Goal: Transaction & Acquisition: Book appointment/travel/reservation

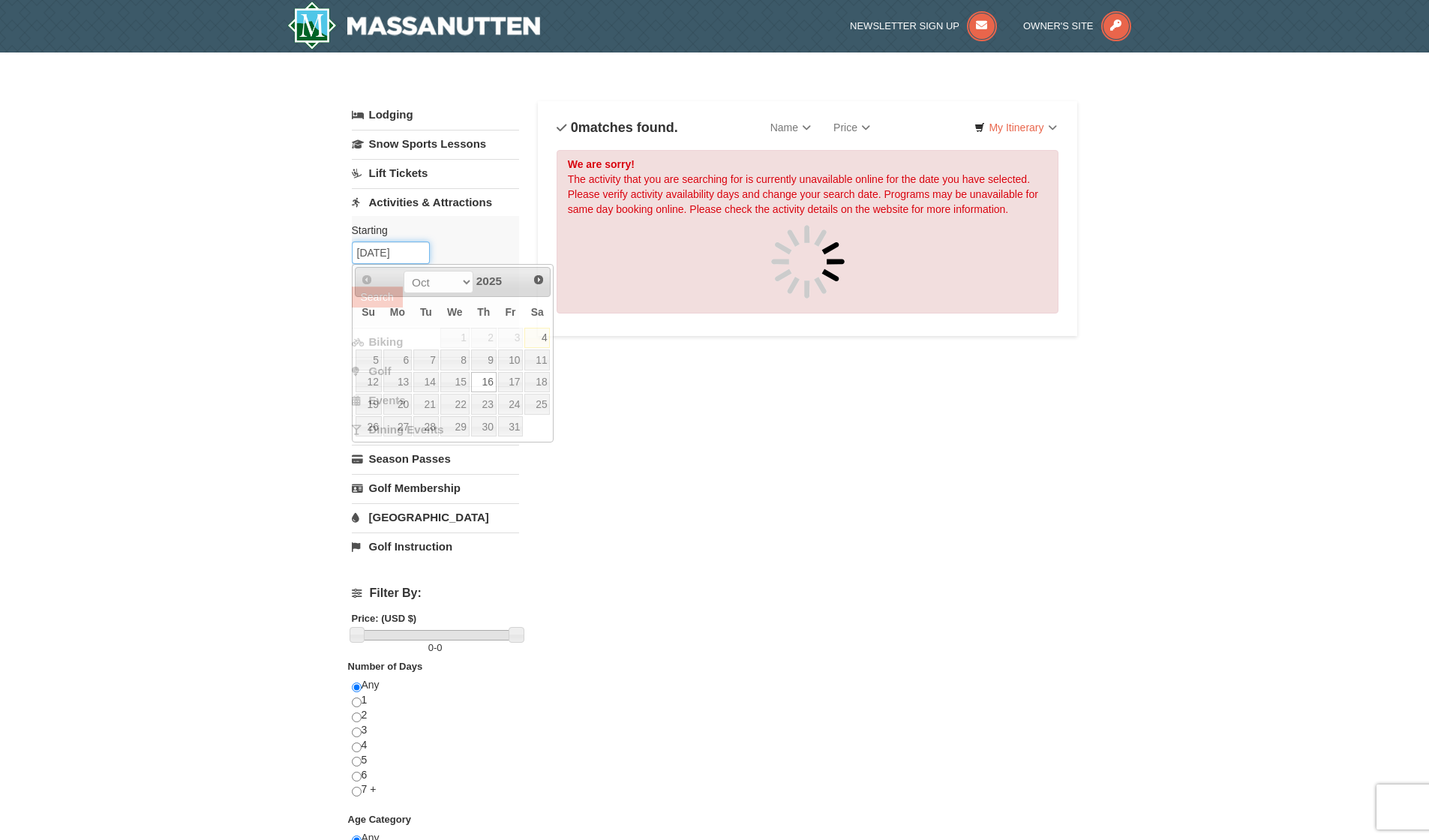
click at [421, 260] on input "[DATE]" at bounding box center [391, 253] width 78 height 23
click at [541, 399] on link "25" at bounding box center [537, 404] width 26 height 21
type input "10/25/2025"
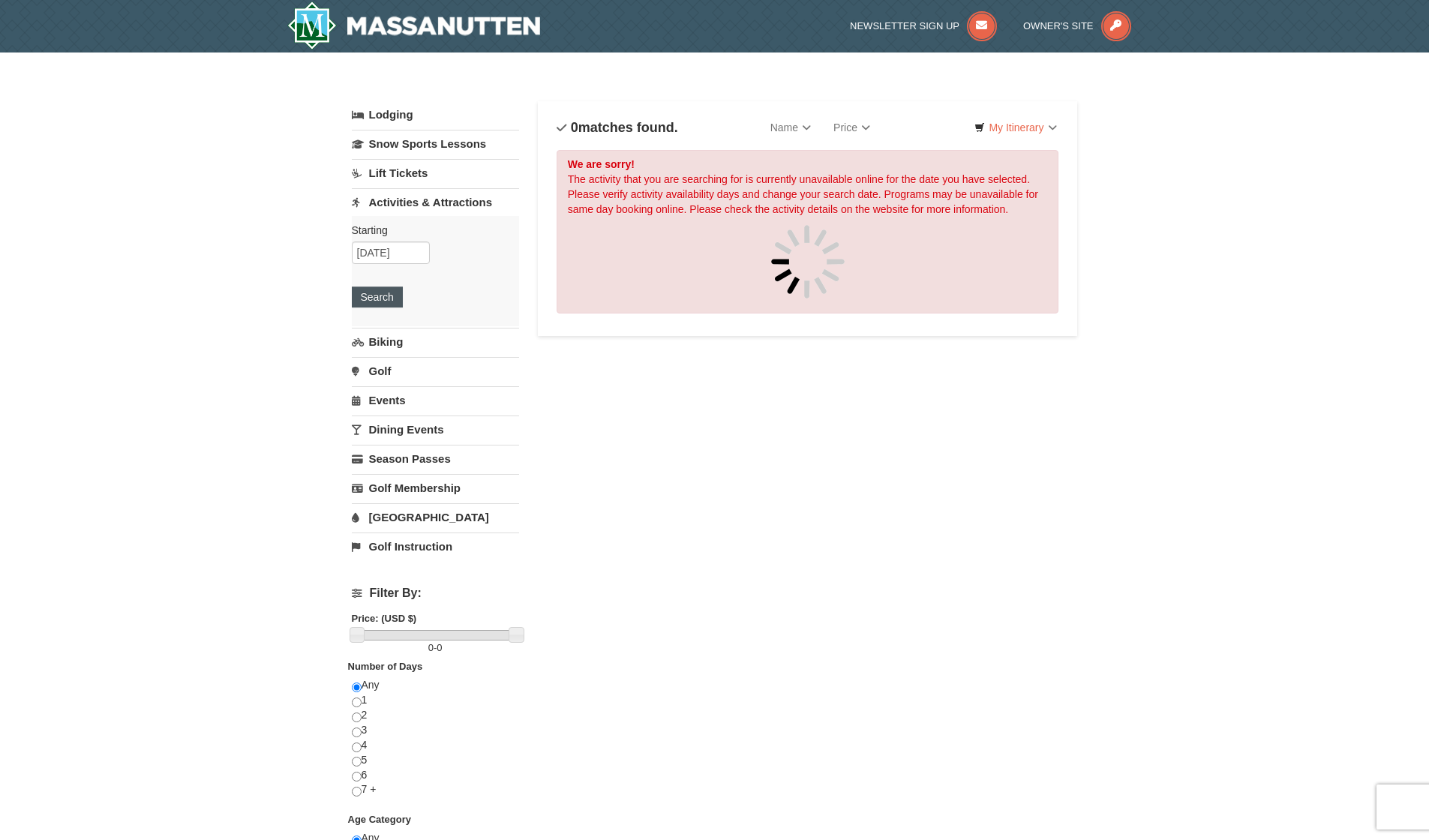
click at [378, 298] on button "Search" at bounding box center [378, 297] width 51 height 21
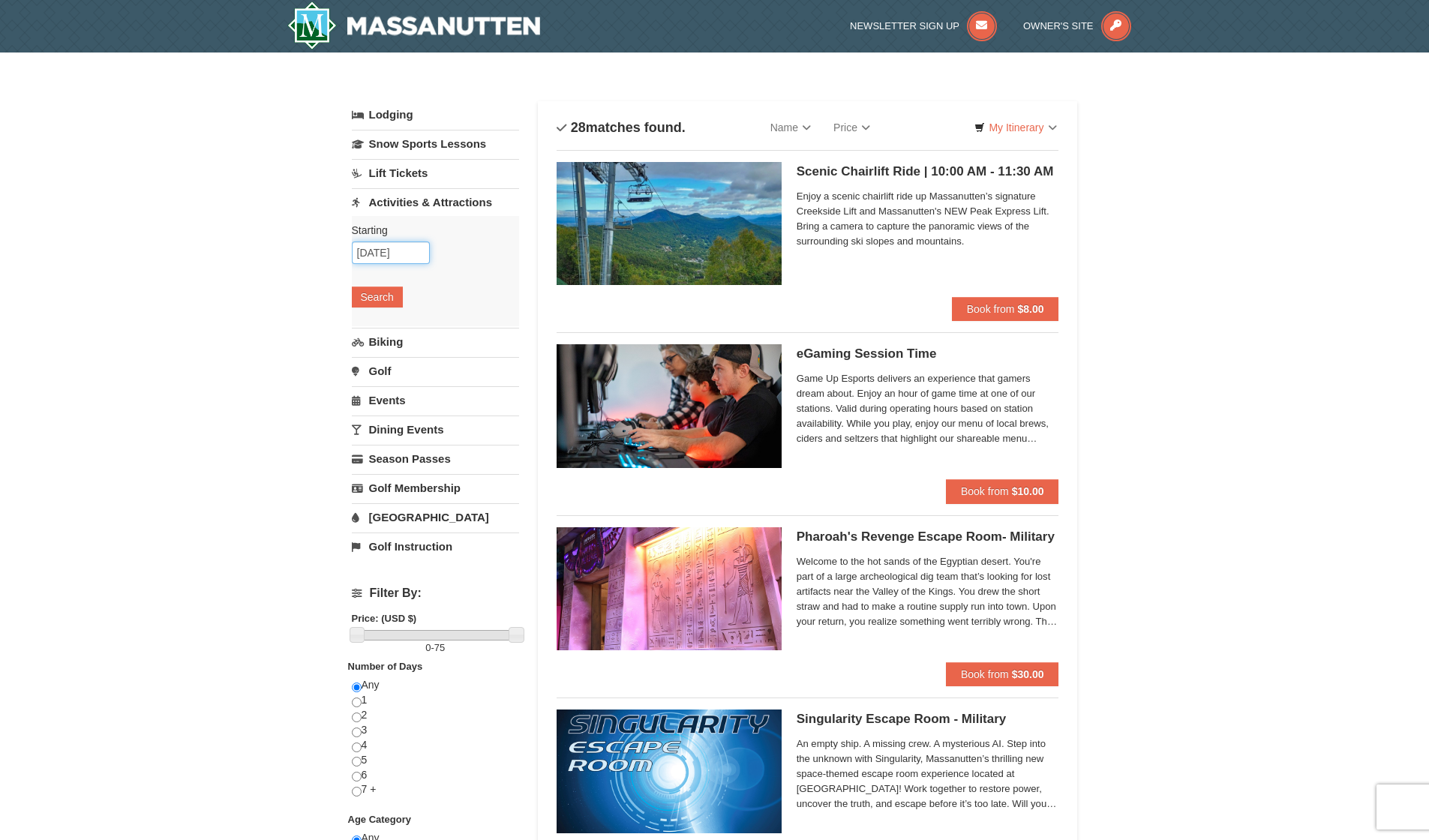
click at [414, 252] on input "[DATE]" at bounding box center [391, 253] width 78 height 23
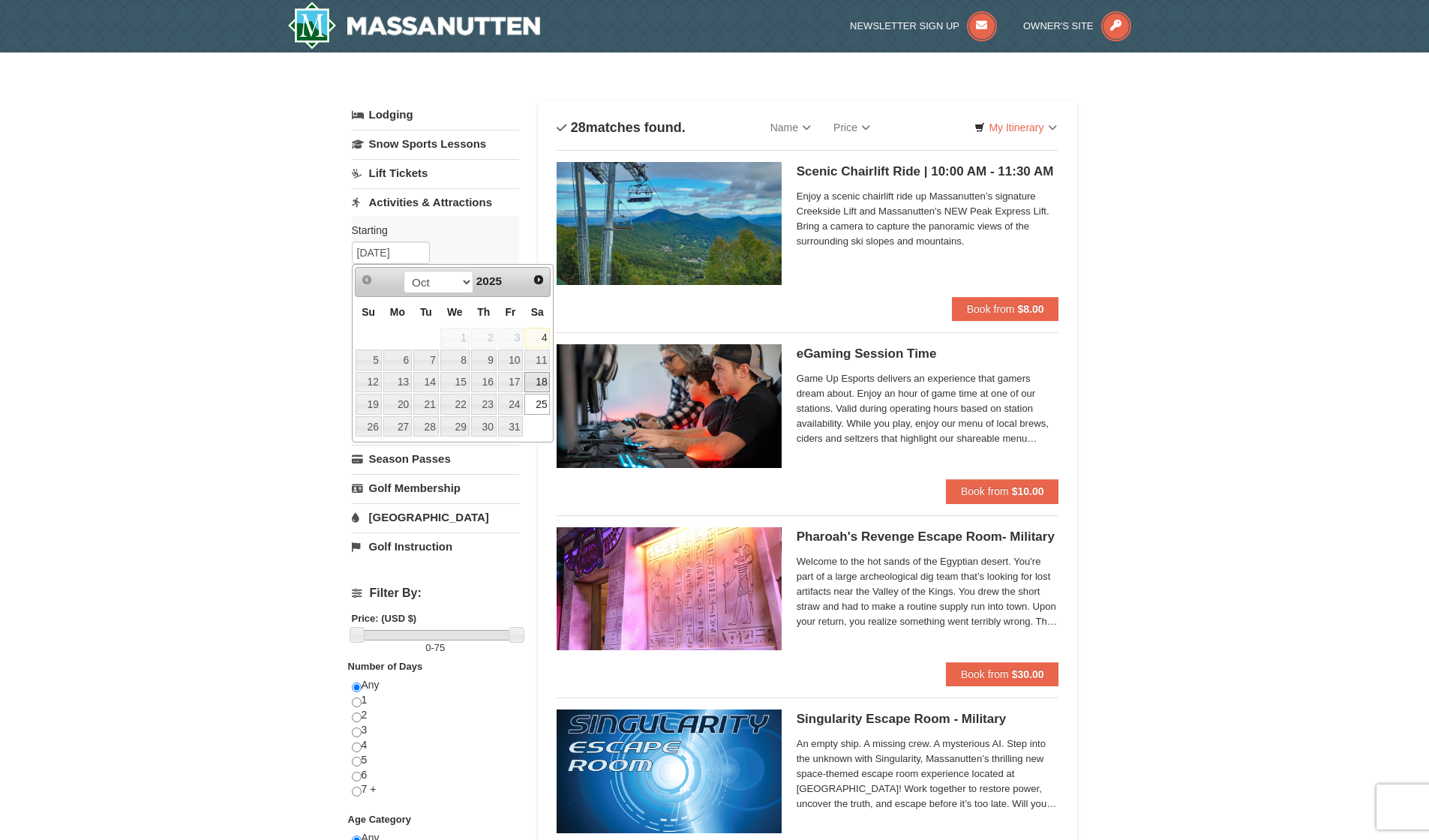
click at [535, 383] on link "18" at bounding box center [537, 382] width 26 height 21
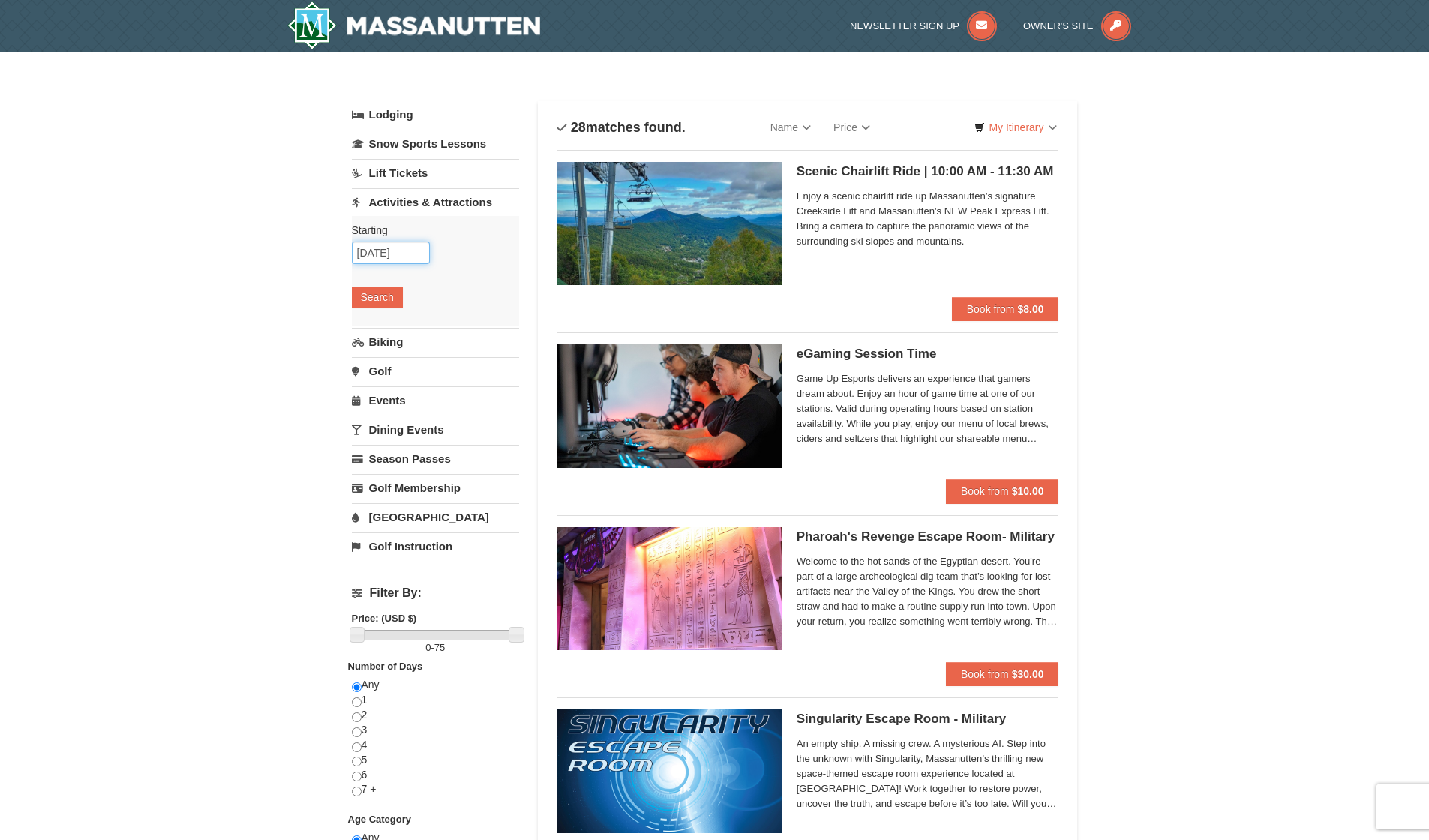
click at [417, 255] on input "[DATE]" at bounding box center [391, 253] width 78 height 23
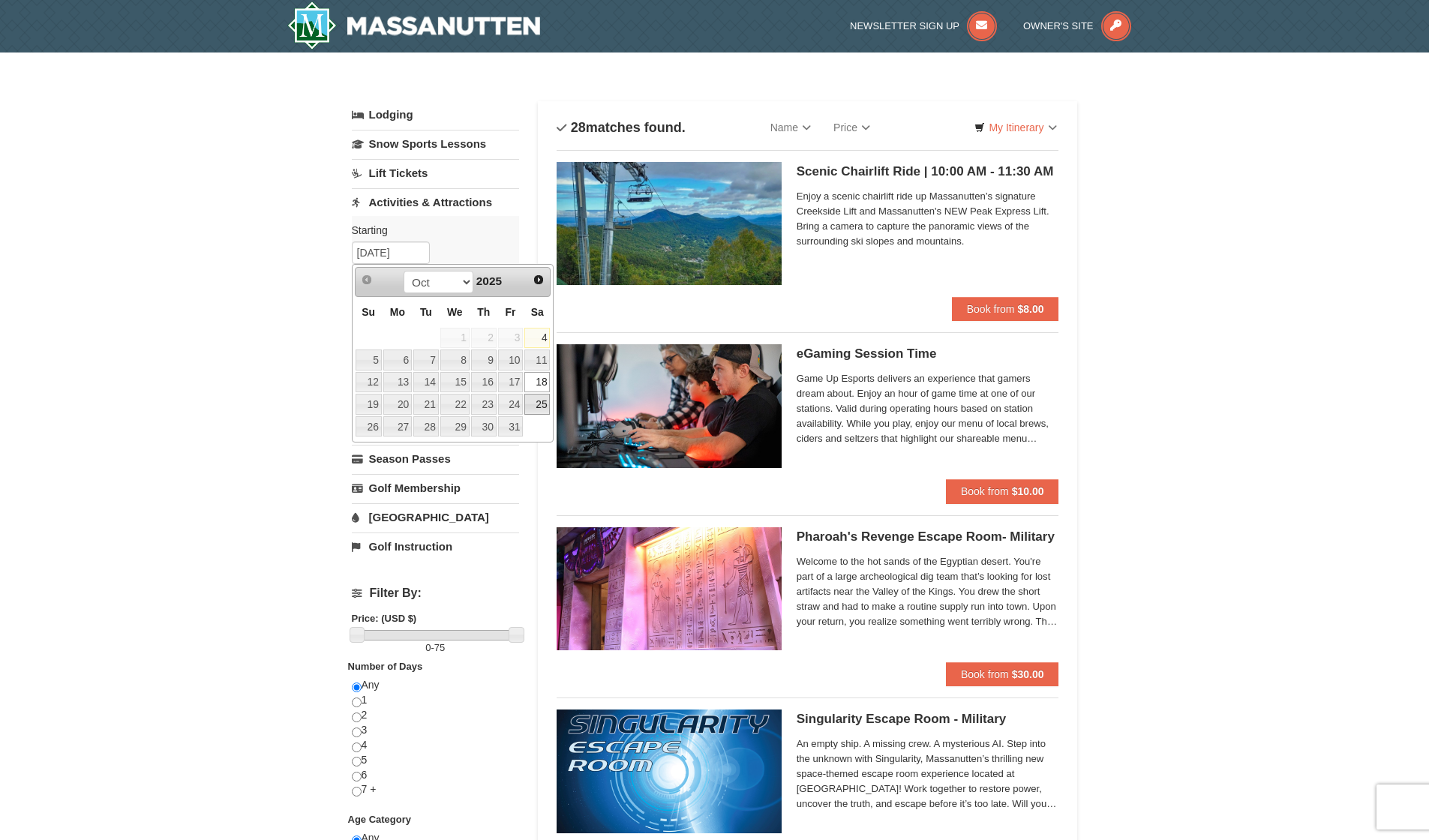
click at [549, 403] on link "25" at bounding box center [537, 404] width 26 height 21
type input "10/25/2025"
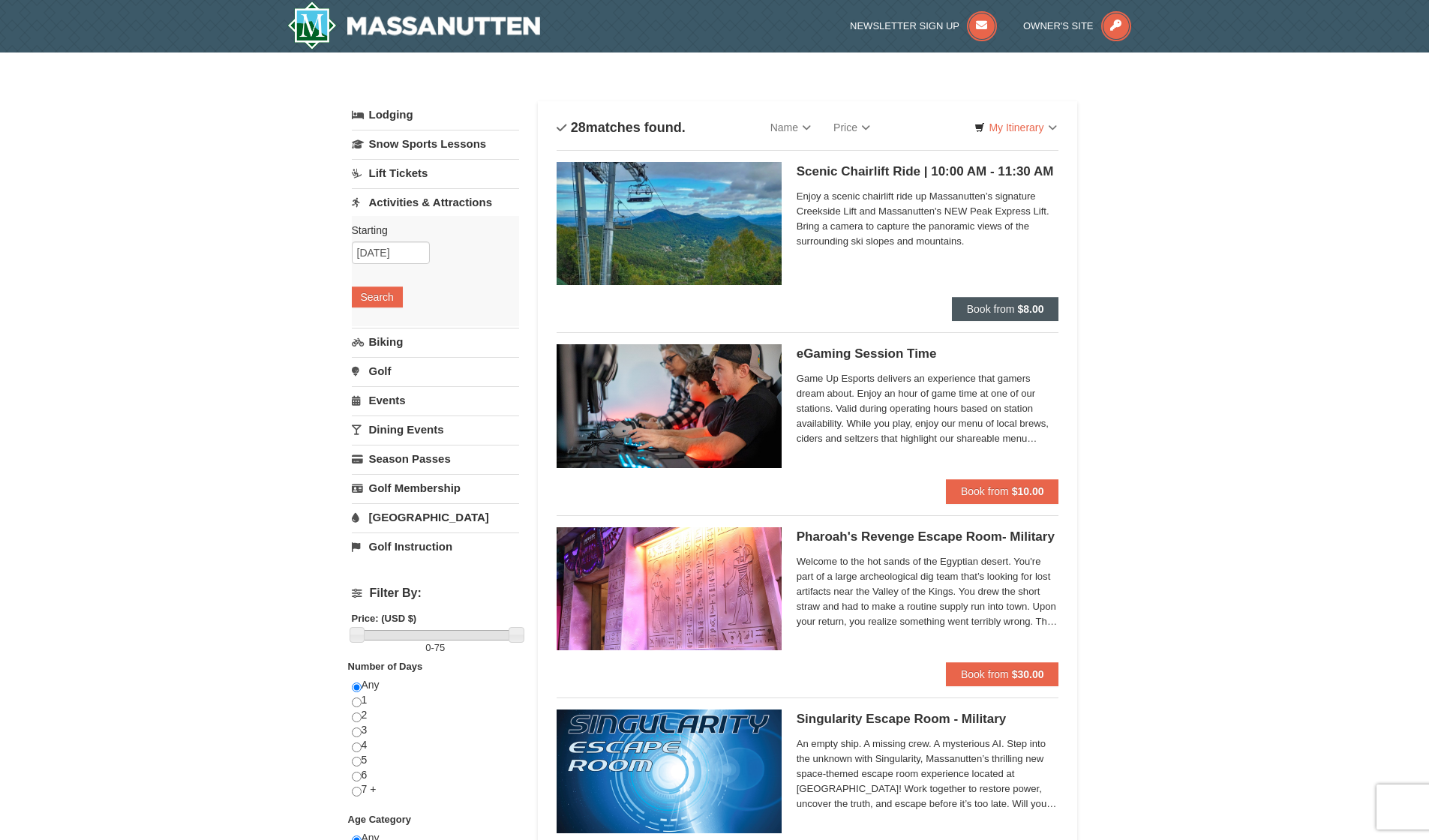
click at [984, 310] on span "Book from" at bounding box center [991, 308] width 48 height 12
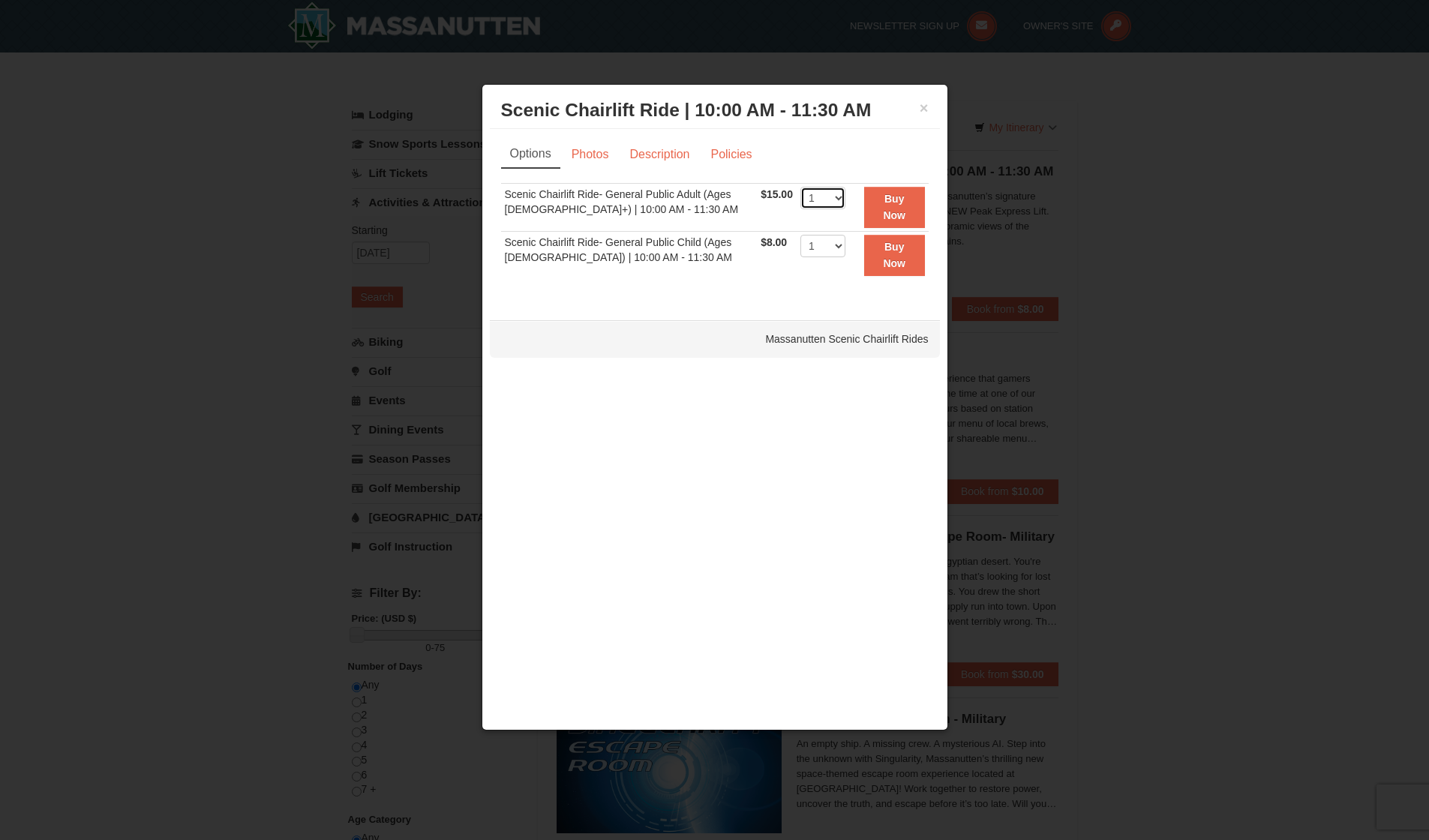
select select "3"
select select "2"
click at [863, 286] on div "Sorry, no matches found. Please remove some filters, or change your dates to fi…" at bounding box center [715, 239] width 427 height 111
click at [899, 202] on strong "Buy Now" at bounding box center [894, 207] width 23 height 29
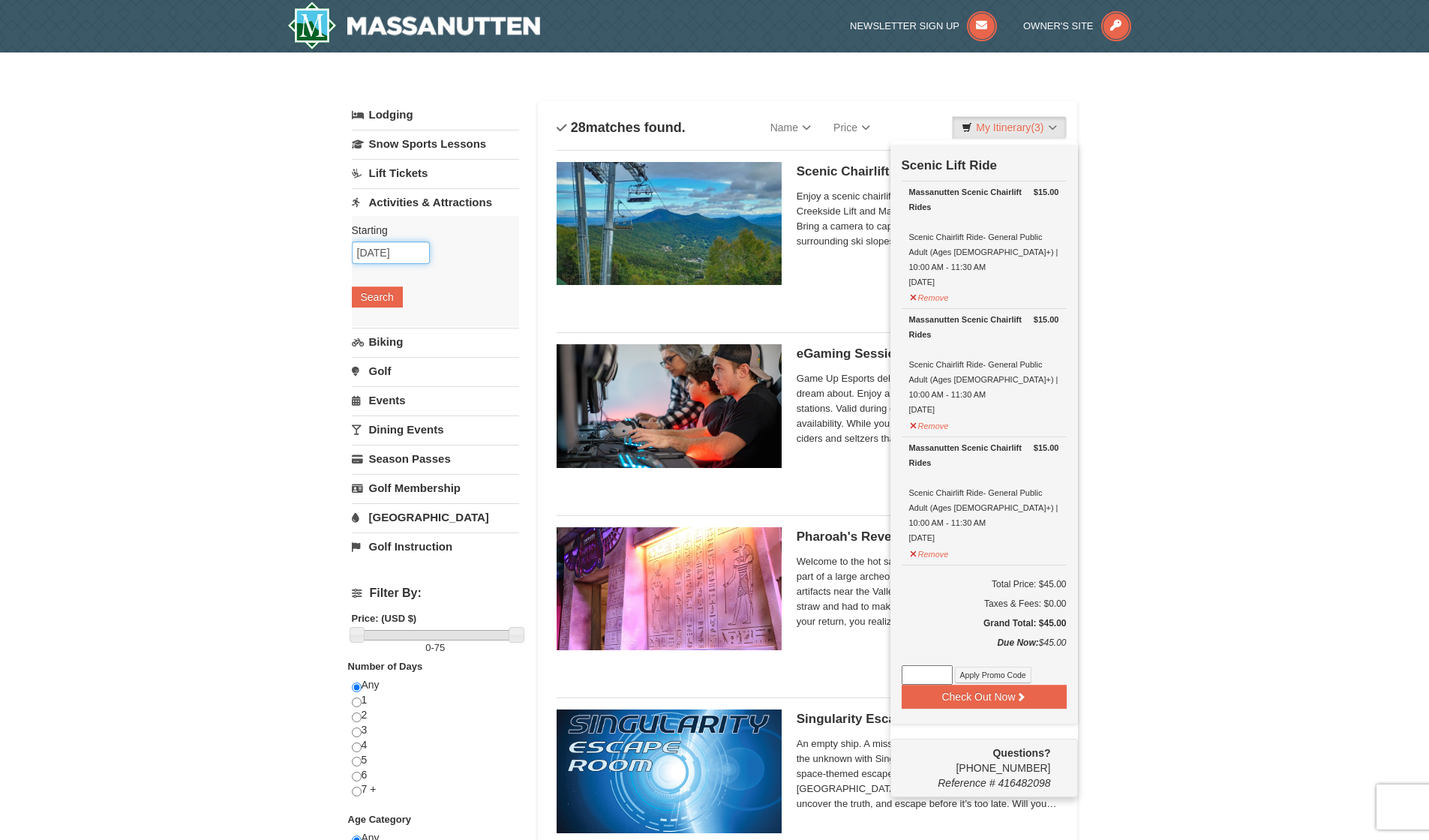
click at [394, 249] on input "[DATE]" at bounding box center [391, 253] width 78 height 23
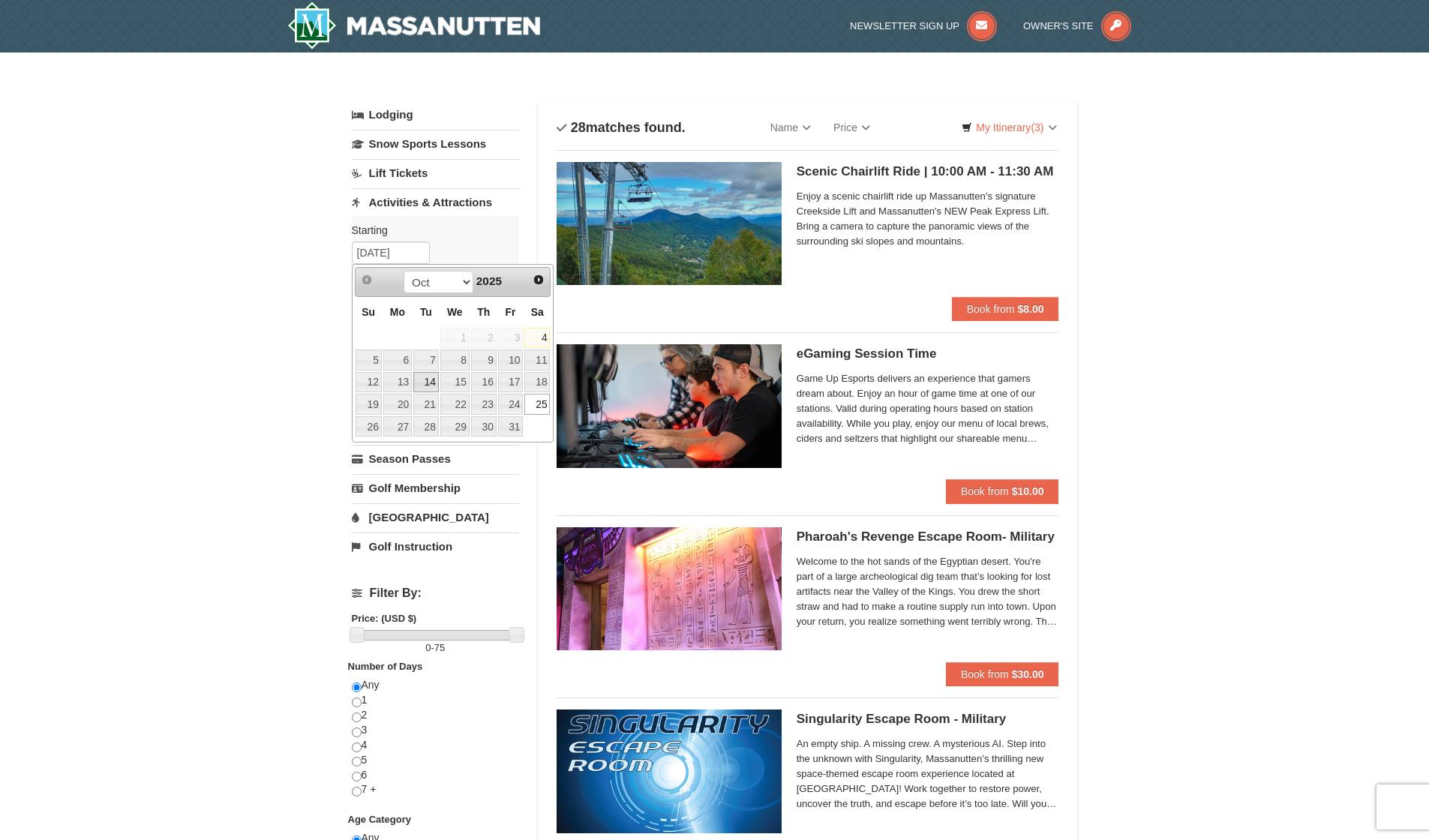
click at [435, 380] on link "14" at bounding box center [426, 382] width 26 height 21
type input "10/14/2025"
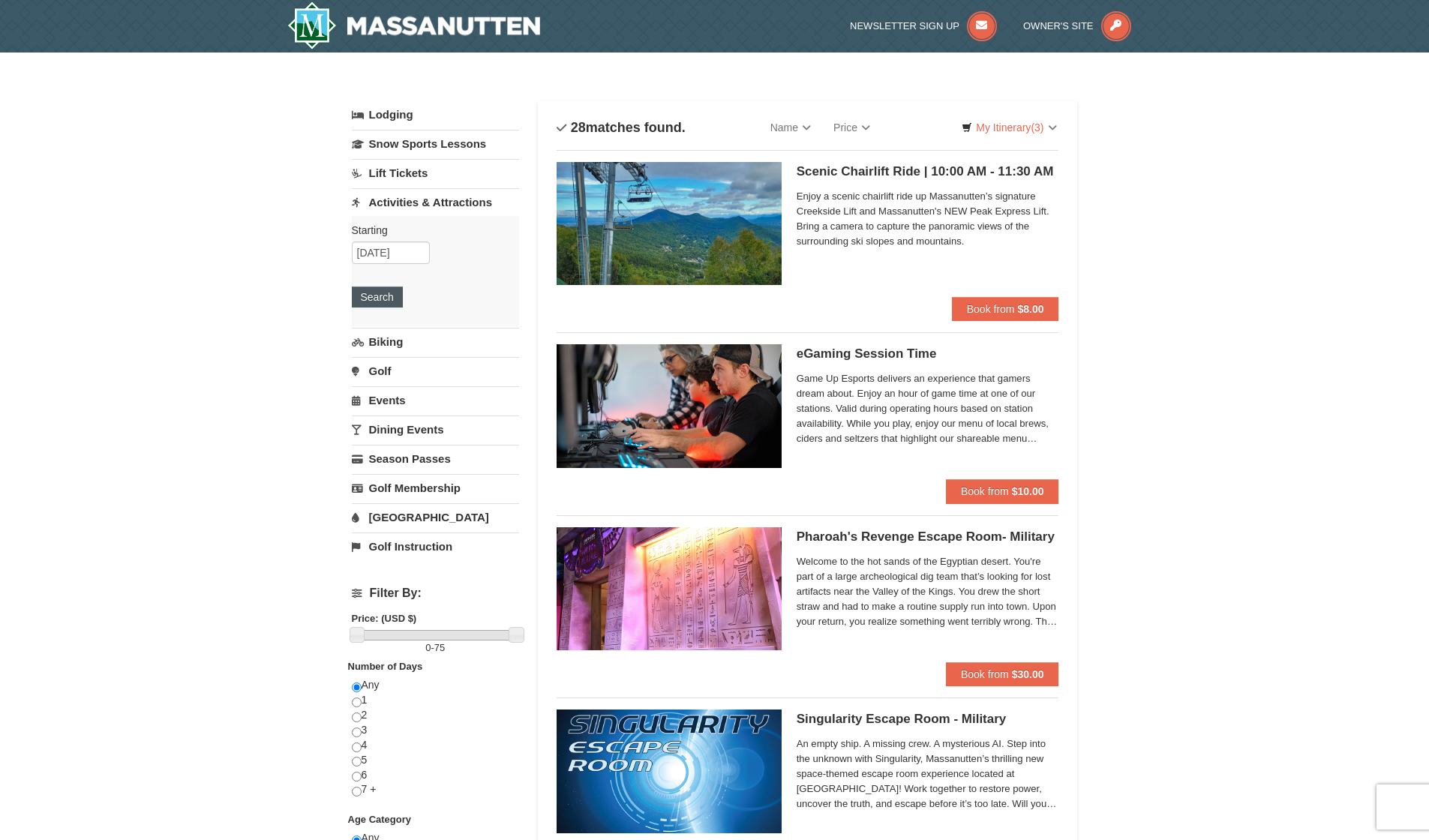
click at [378, 296] on button "Search" at bounding box center [378, 297] width 51 height 21
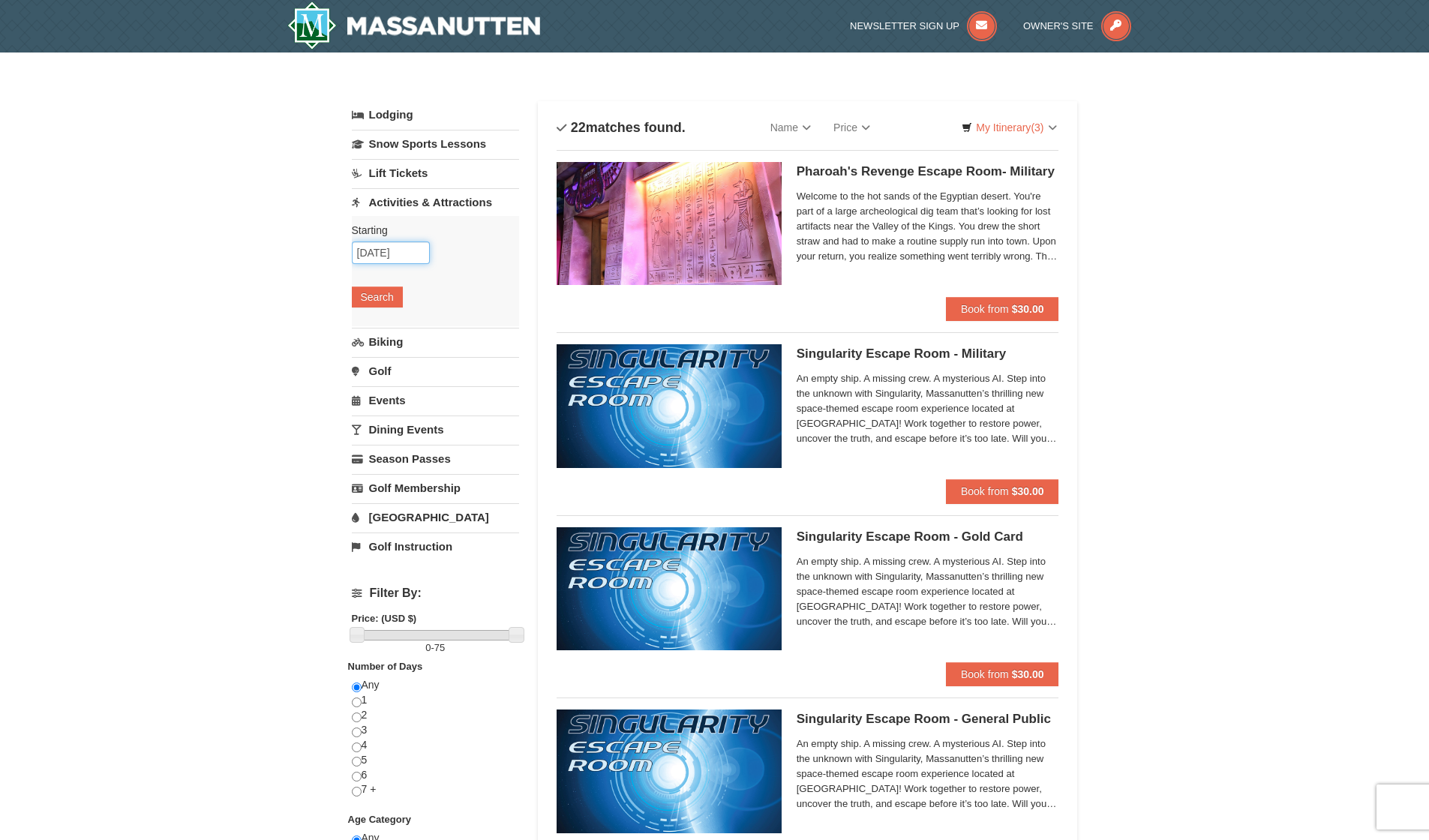
click at [380, 255] on input "10/14/2025" at bounding box center [391, 253] width 78 height 23
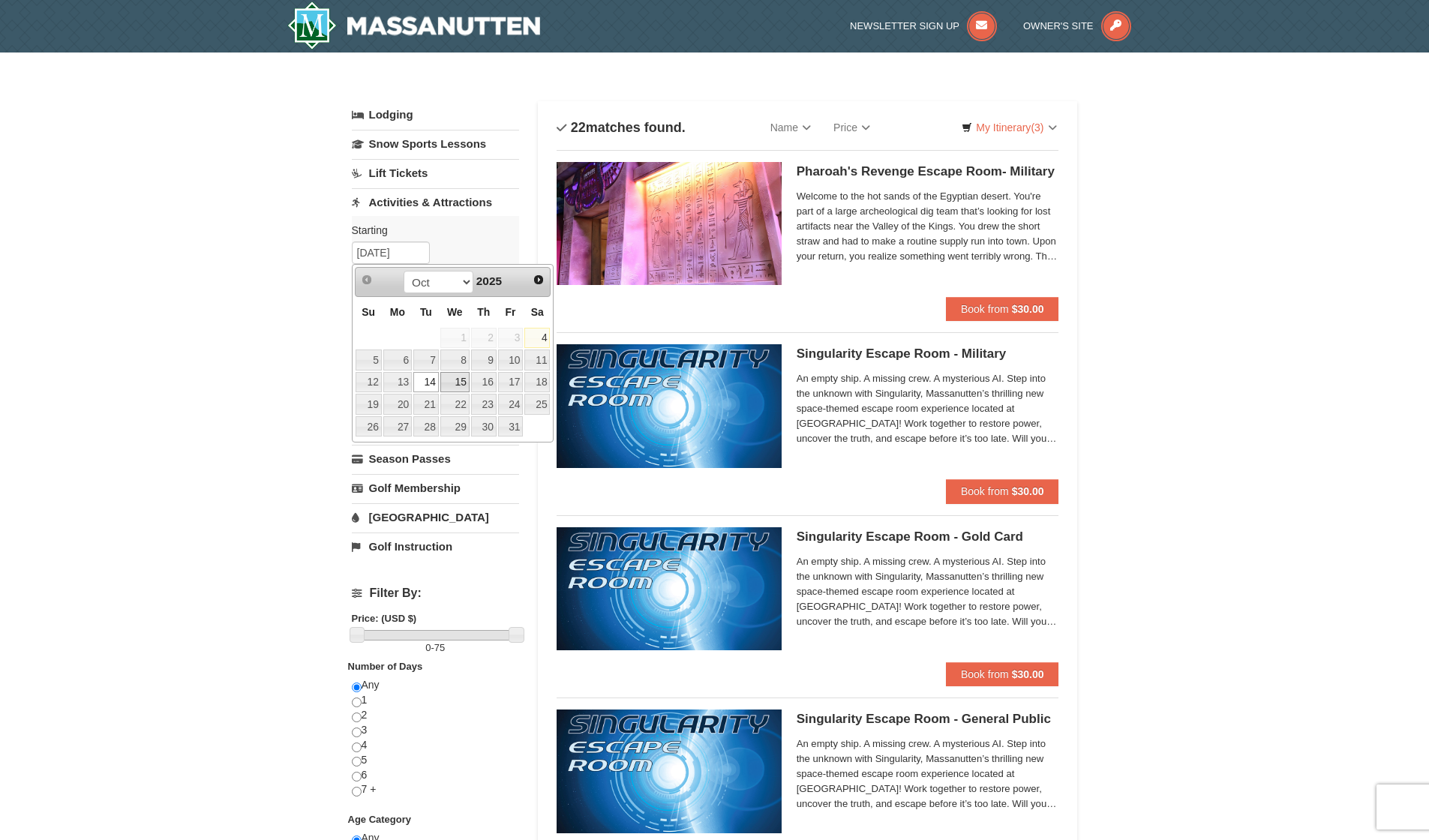
click at [456, 375] on link "15" at bounding box center [455, 382] width 30 height 21
type input "10/15/2025"
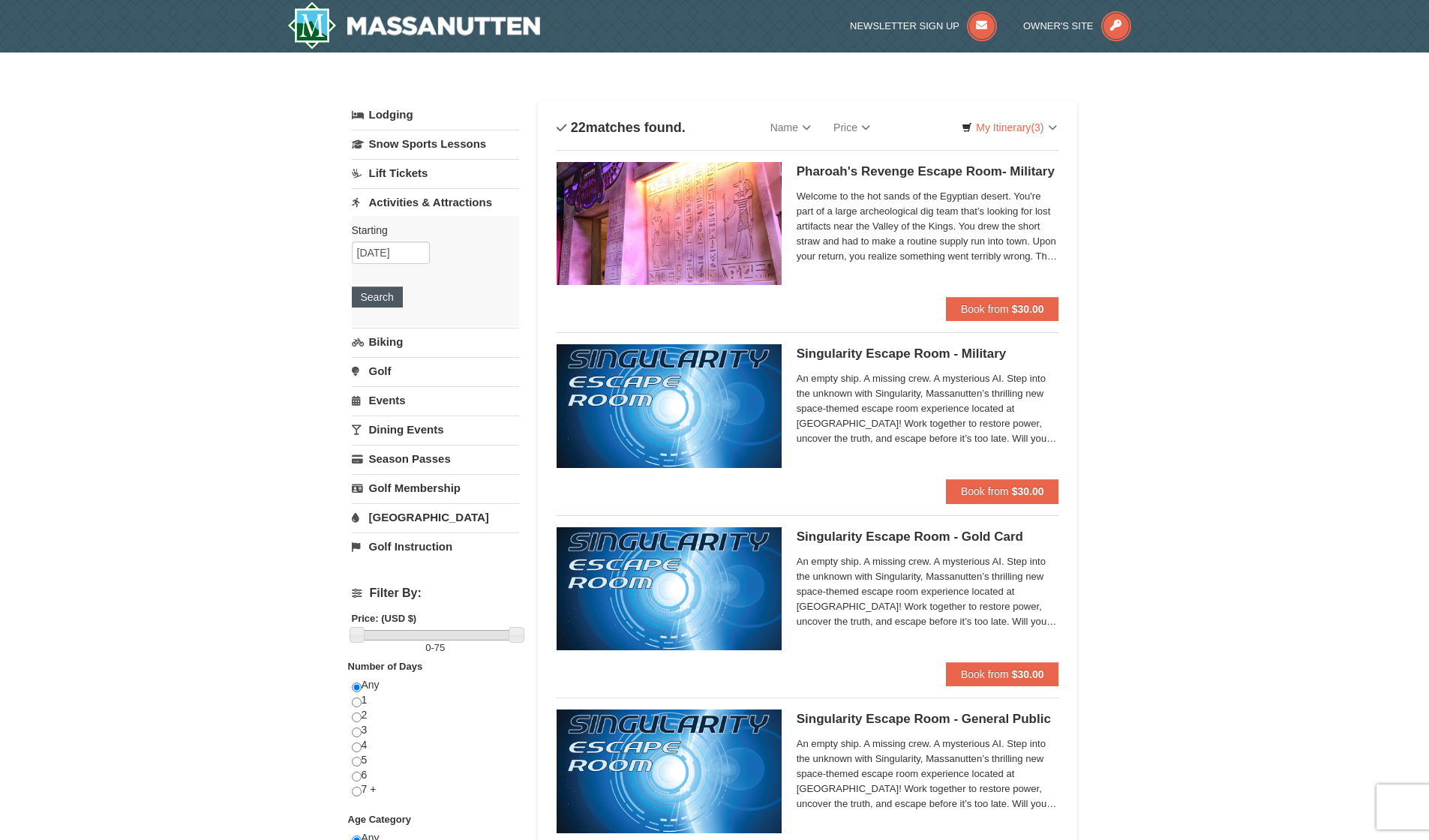
click at [378, 298] on button "Search" at bounding box center [378, 297] width 51 height 21
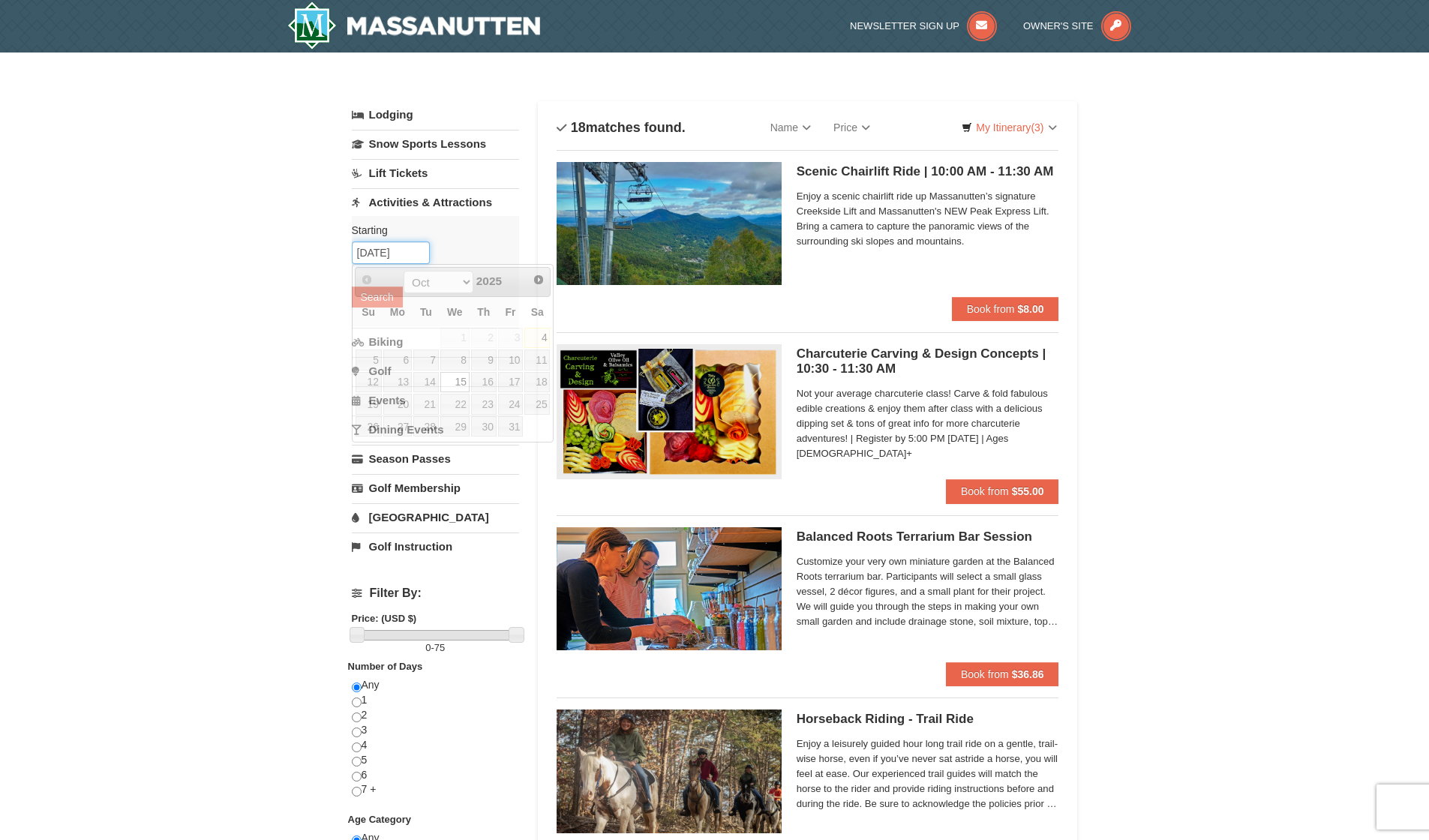
click at [397, 256] on input "[DATE]" at bounding box center [391, 253] width 78 height 23
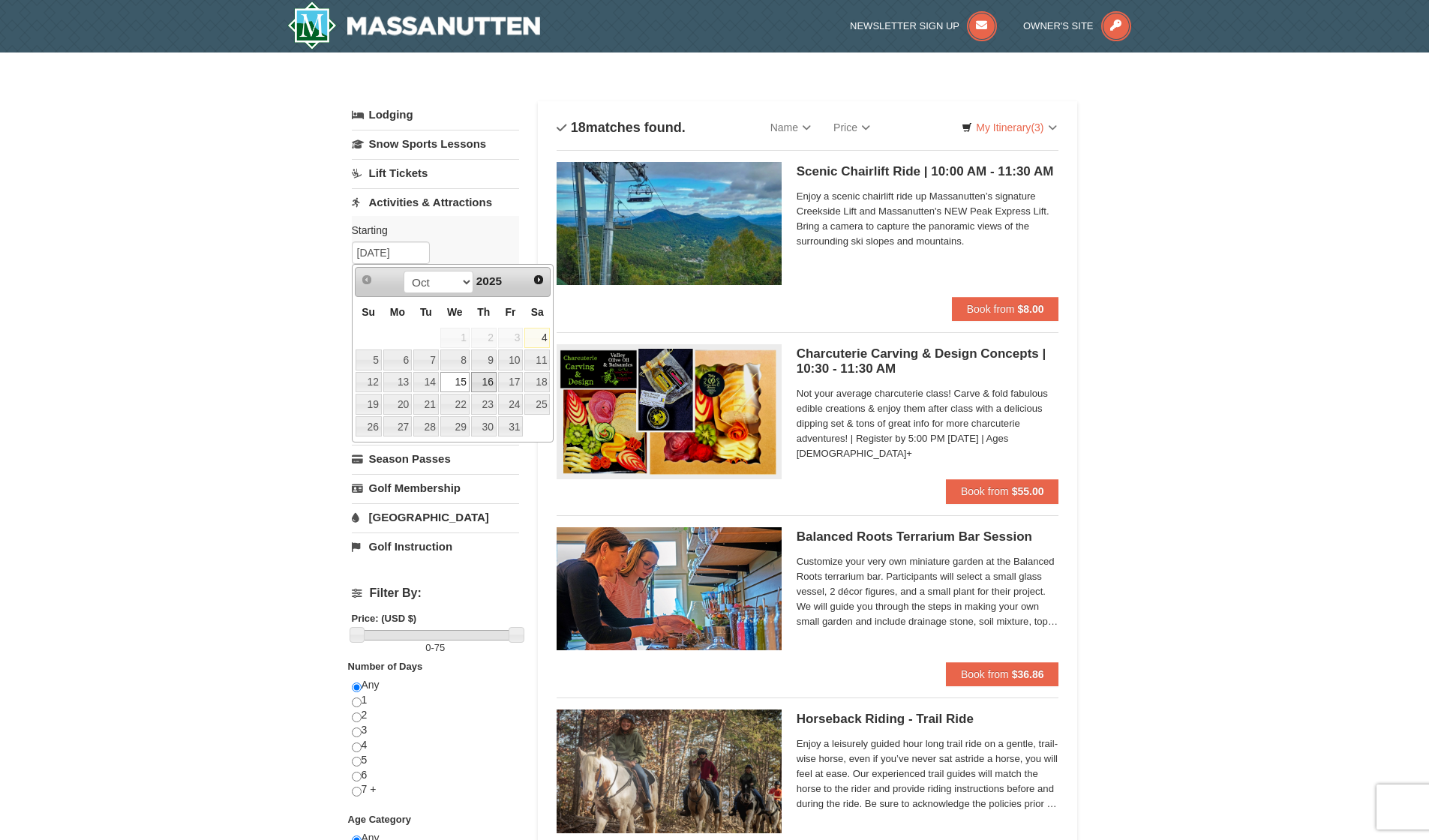
click at [490, 380] on link "16" at bounding box center [483, 382] width 26 height 21
type input "[DATE]"
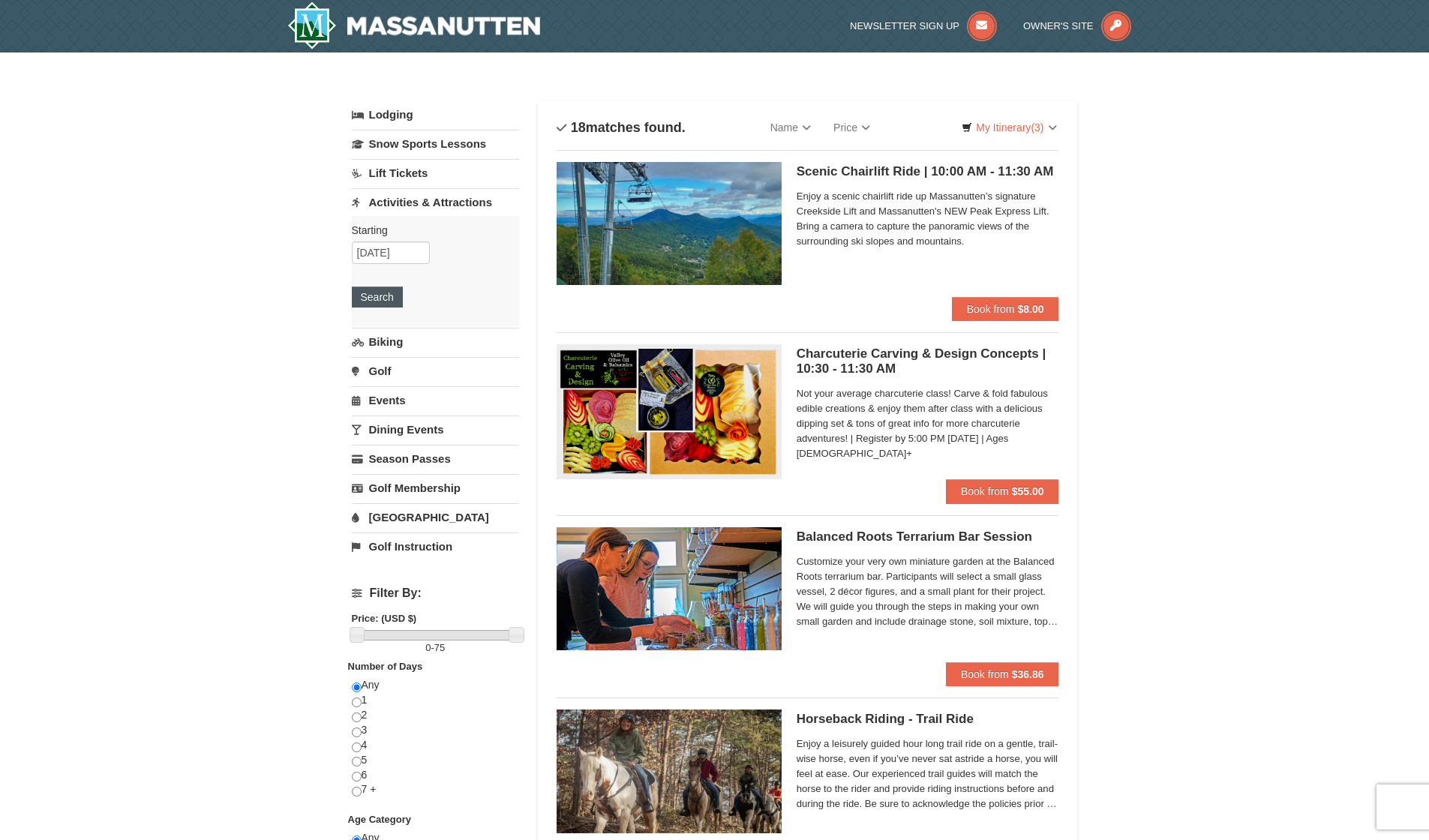
click at [385, 302] on button "Search" at bounding box center [378, 297] width 51 height 21
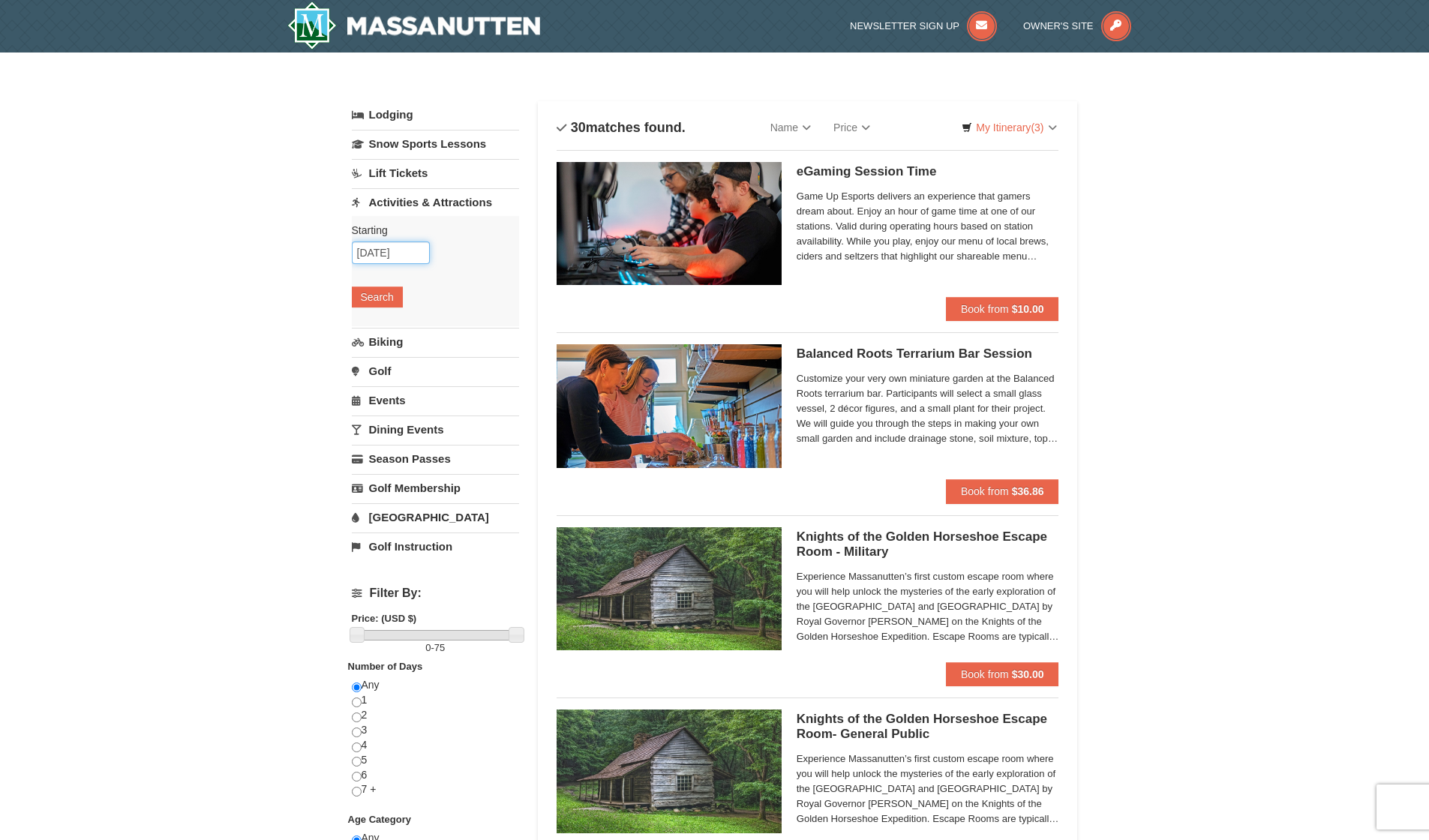
click at [409, 253] on input "[DATE]" at bounding box center [391, 253] width 78 height 23
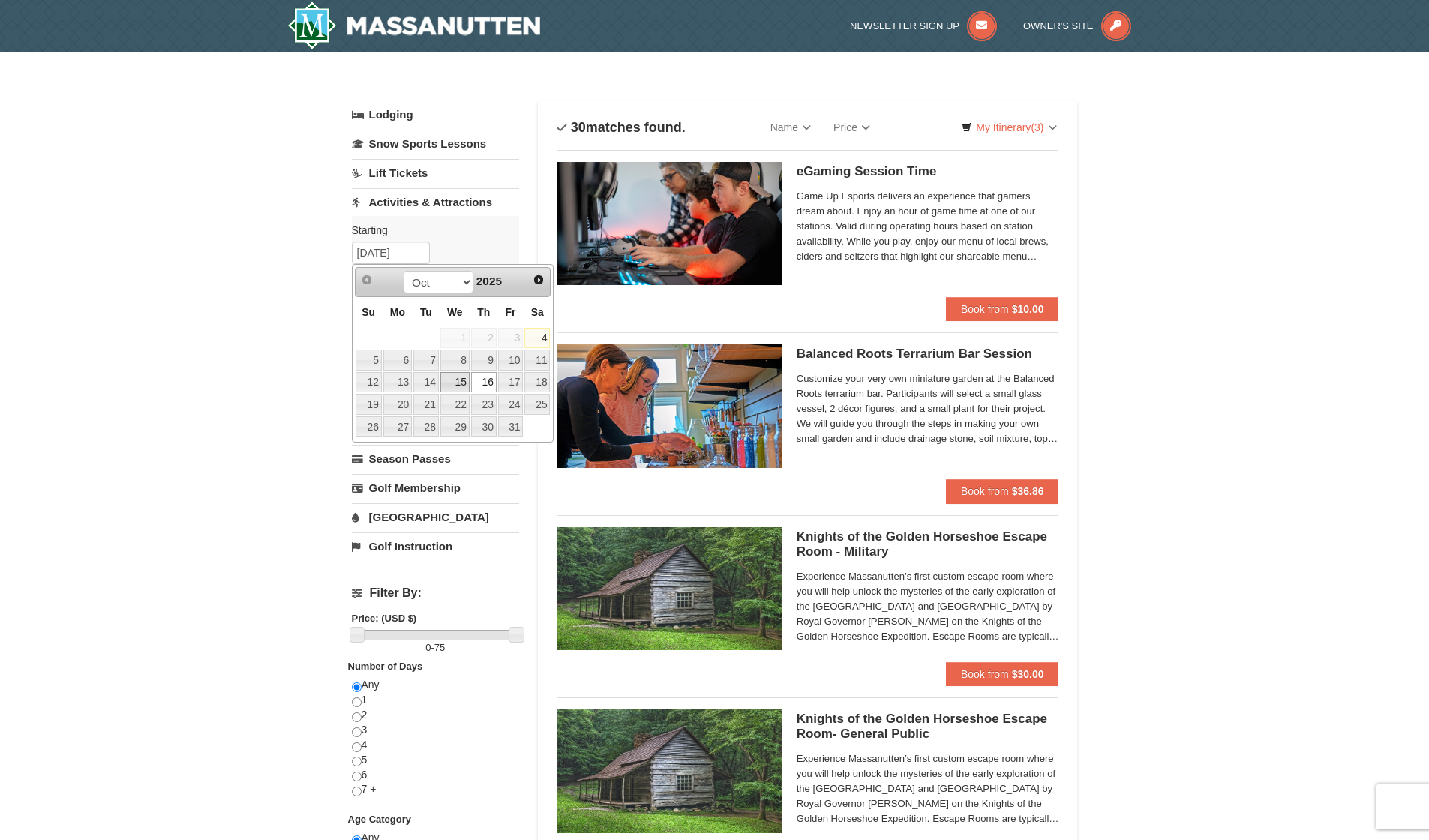
click at [460, 378] on link "15" at bounding box center [455, 382] width 30 height 21
type input "[DATE]"
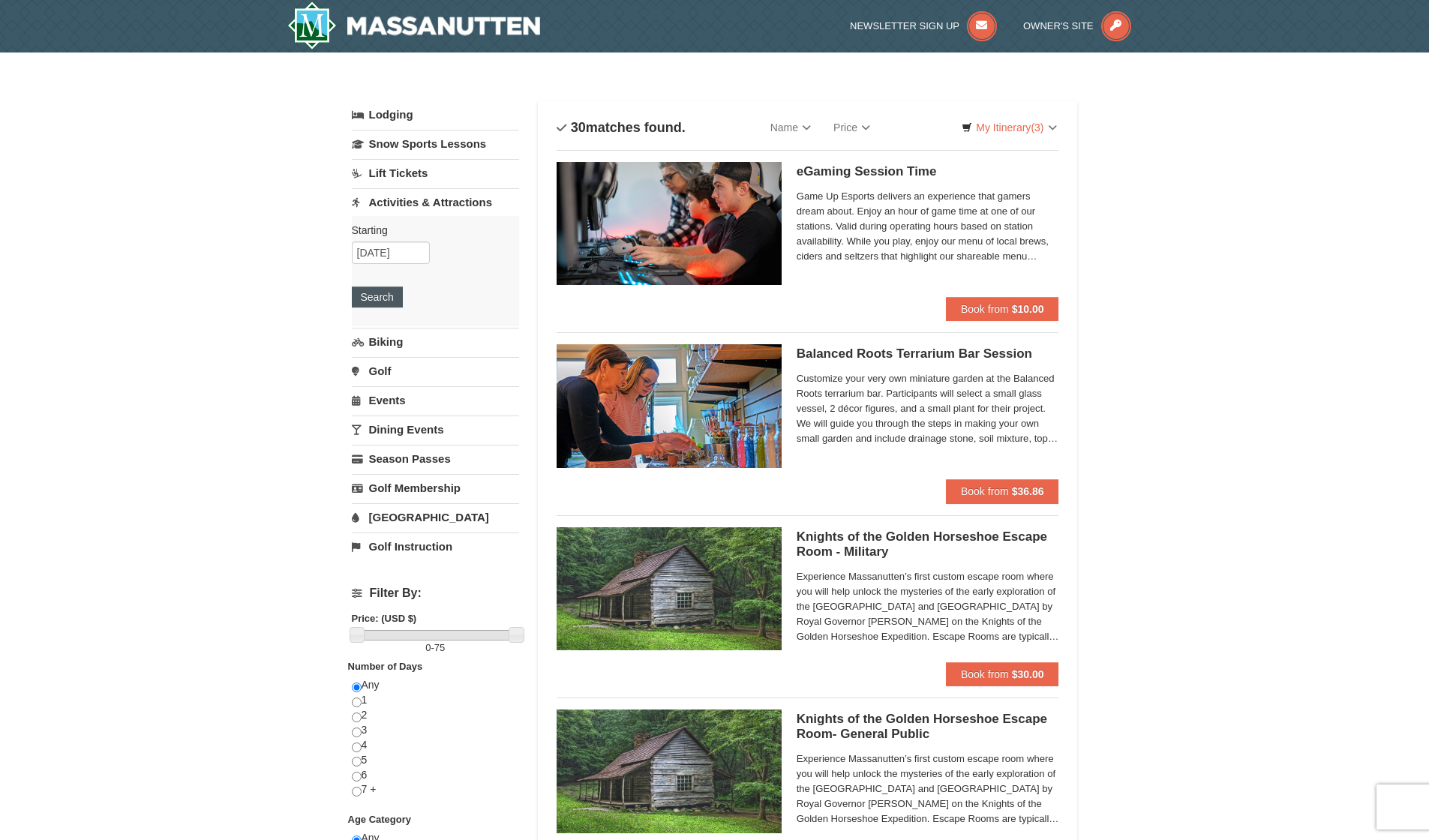
click at [394, 298] on button "Search" at bounding box center [378, 297] width 51 height 21
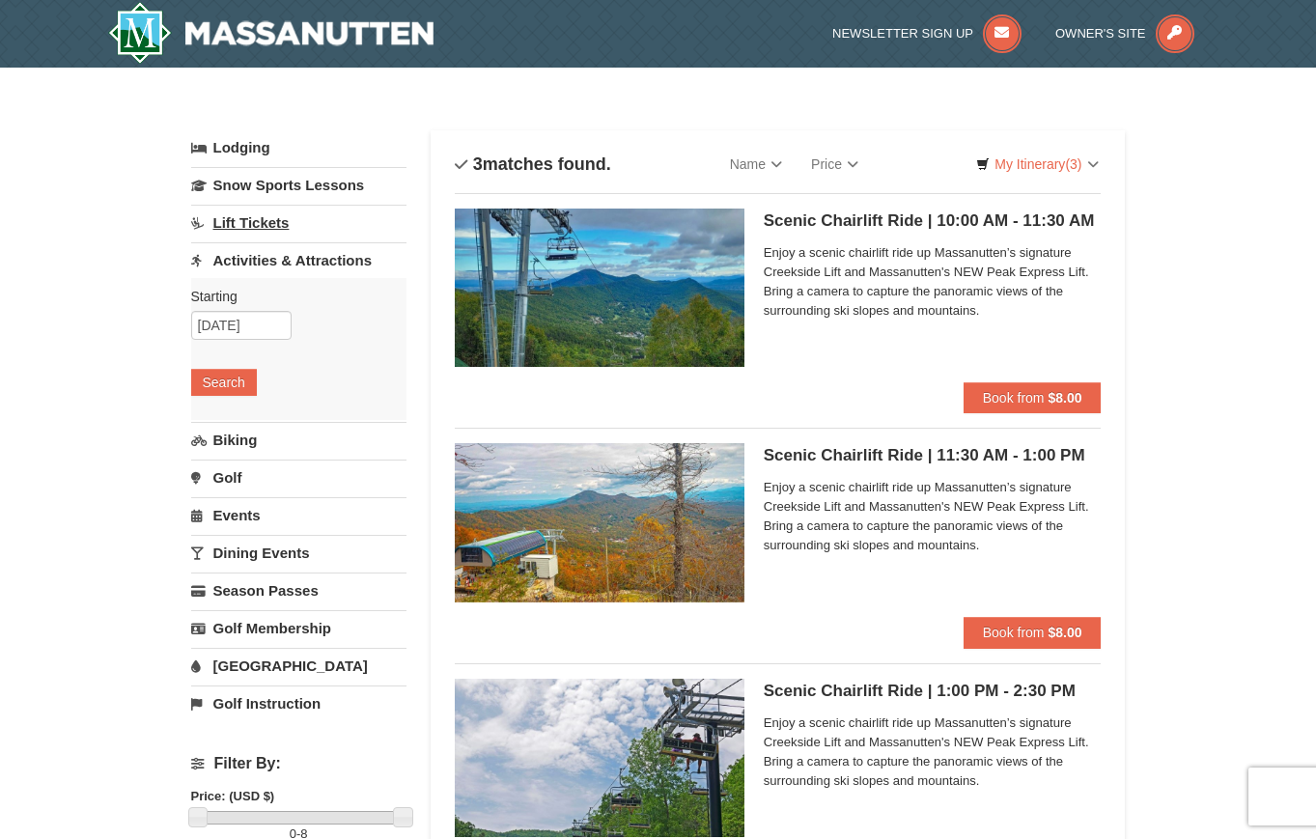
click at [258, 210] on link "Lift Tickets" at bounding box center [298, 223] width 215 height 36
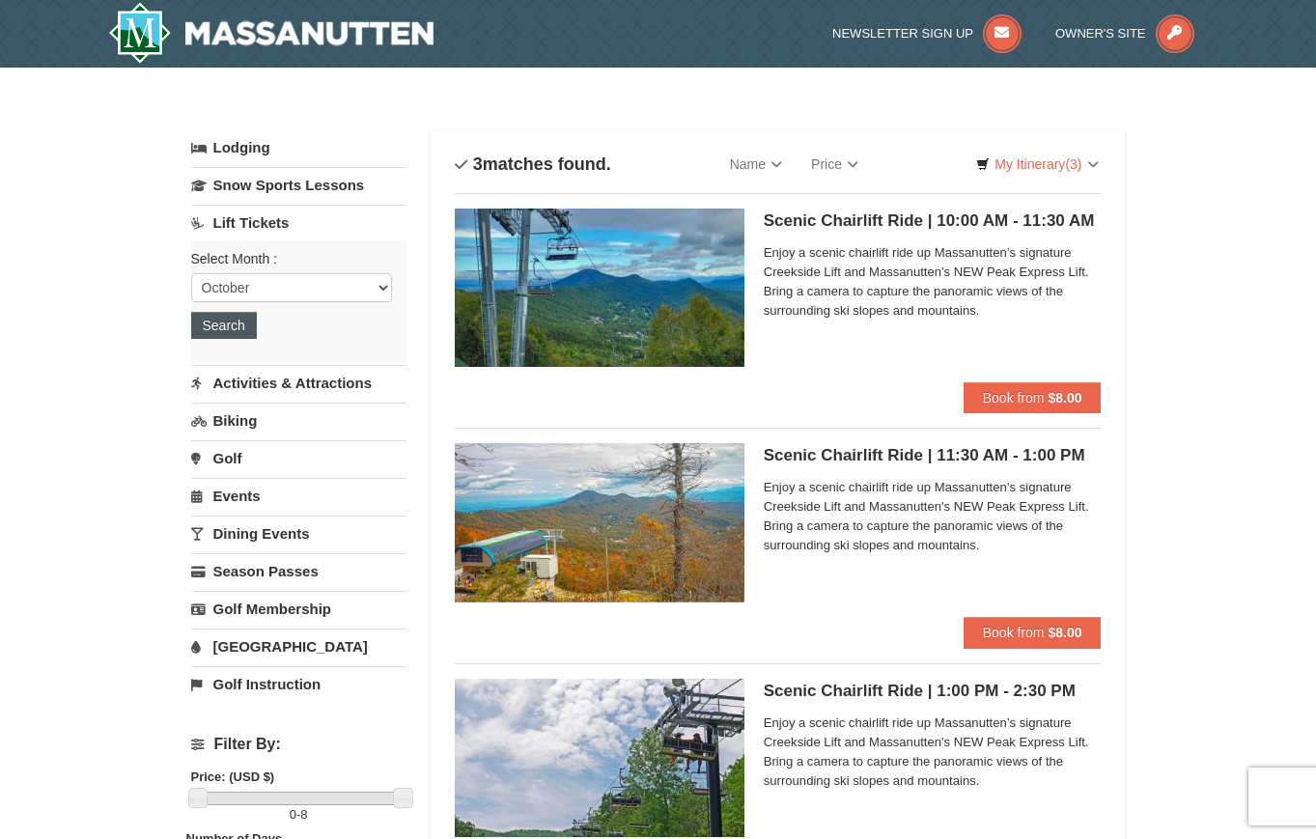
click at [236, 326] on button "Search" at bounding box center [224, 325] width 66 height 27
click at [268, 219] on link "Lift Tickets" at bounding box center [298, 223] width 215 height 36
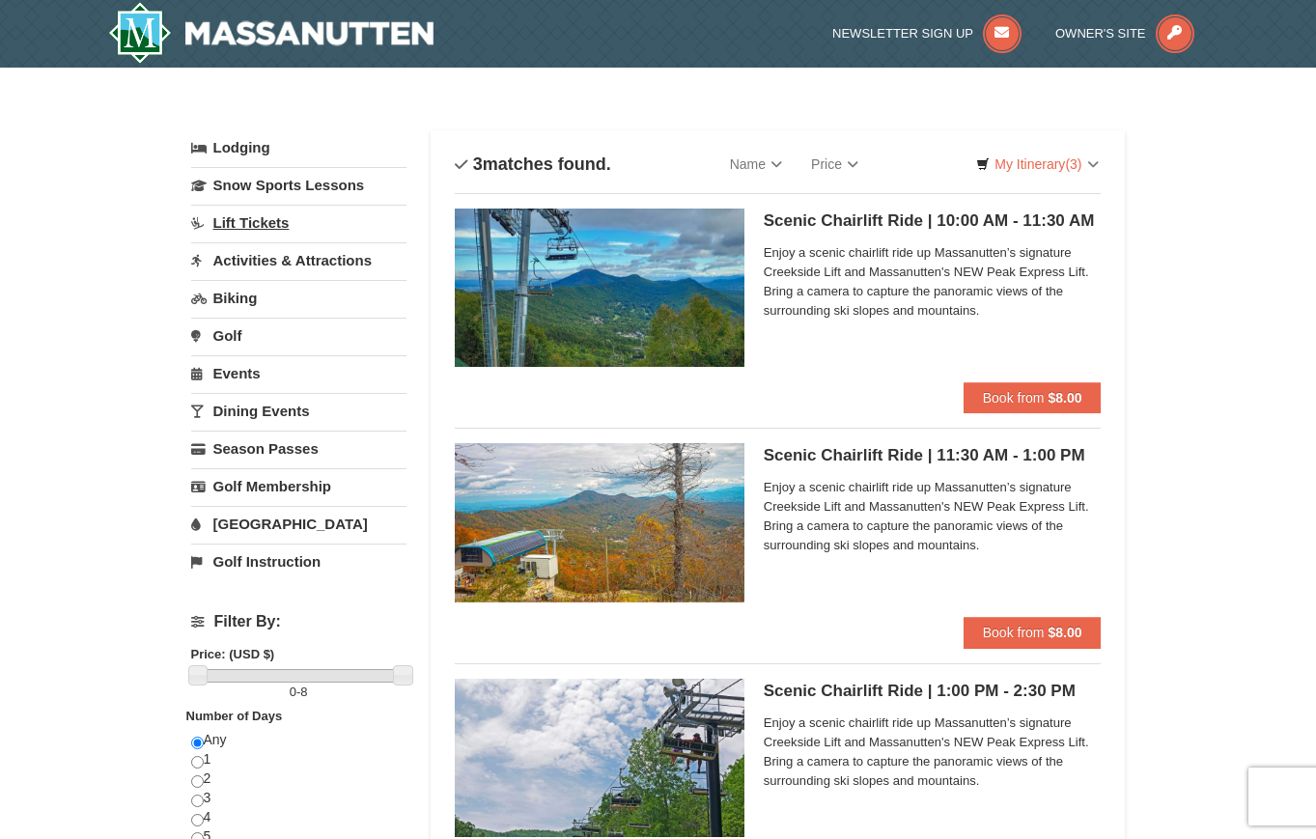
click at [268, 219] on link "Lift Tickets" at bounding box center [298, 223] width 215 height 36
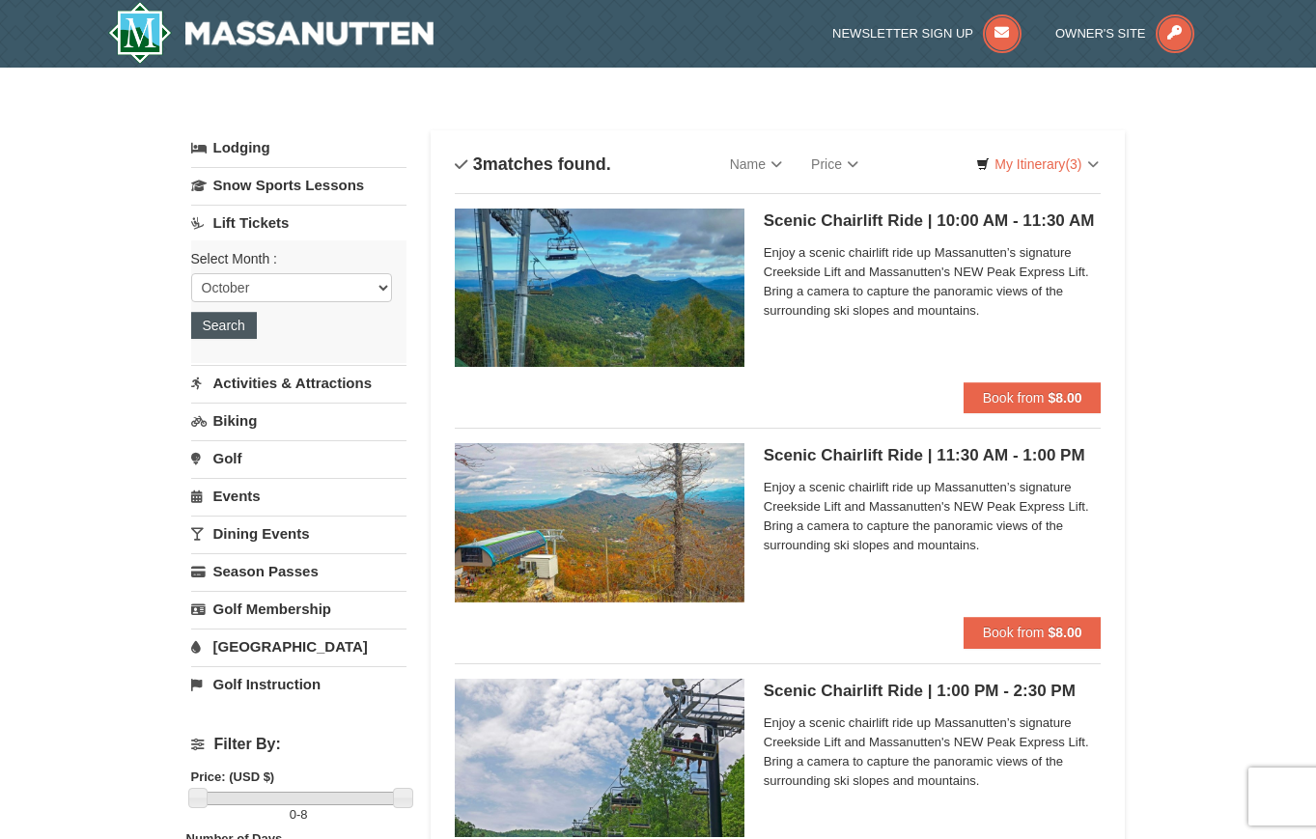
click at [237, 328] on button "Search" at bounding box center [224, 325] width 66 height 27
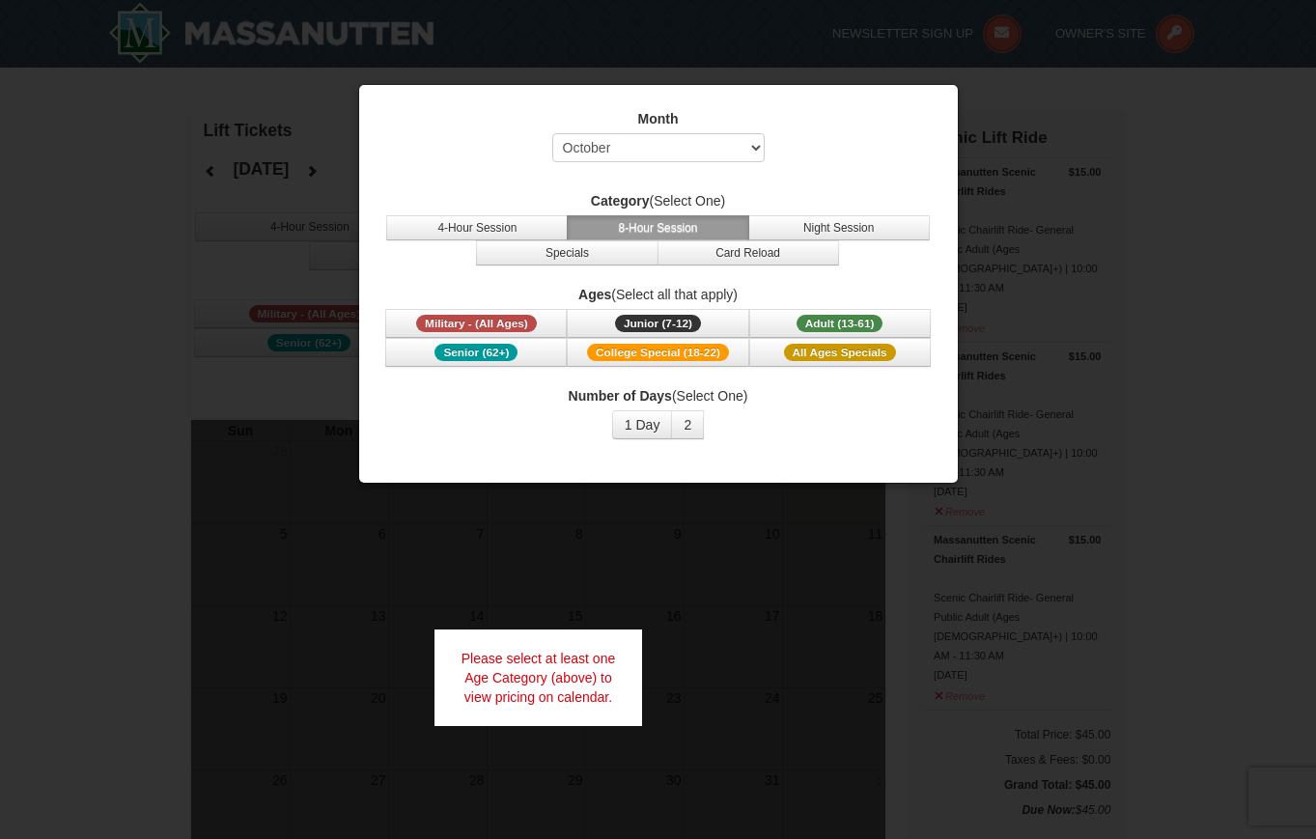
select select "10"
click at [825, 315] on span "Adult (13-61)" at bounding box center [839, 323] width 87 height 17
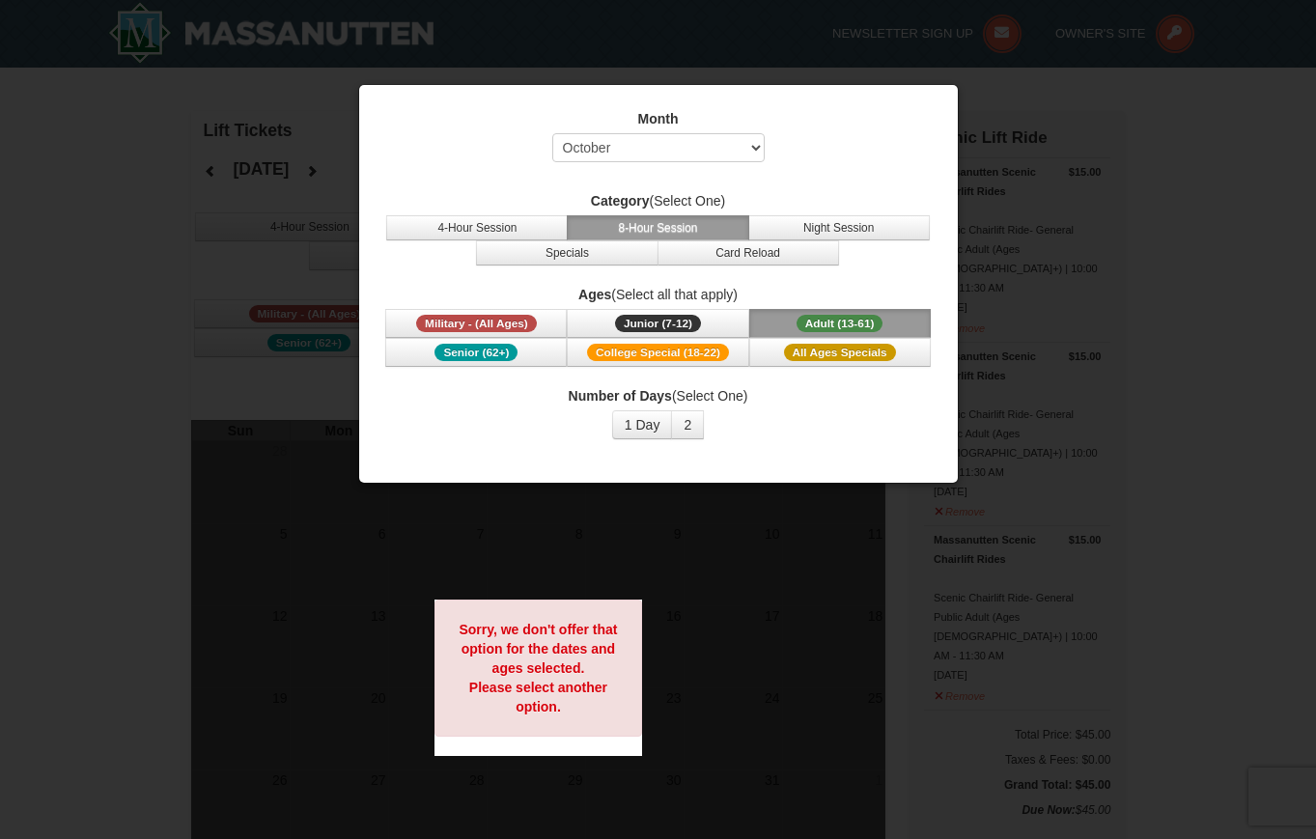
click at [280, 264] on div at bounding box center [658, 419] width 1316 height 839
click at [692, 531] on div at bounding box center [658, 419] width 1316 height 839
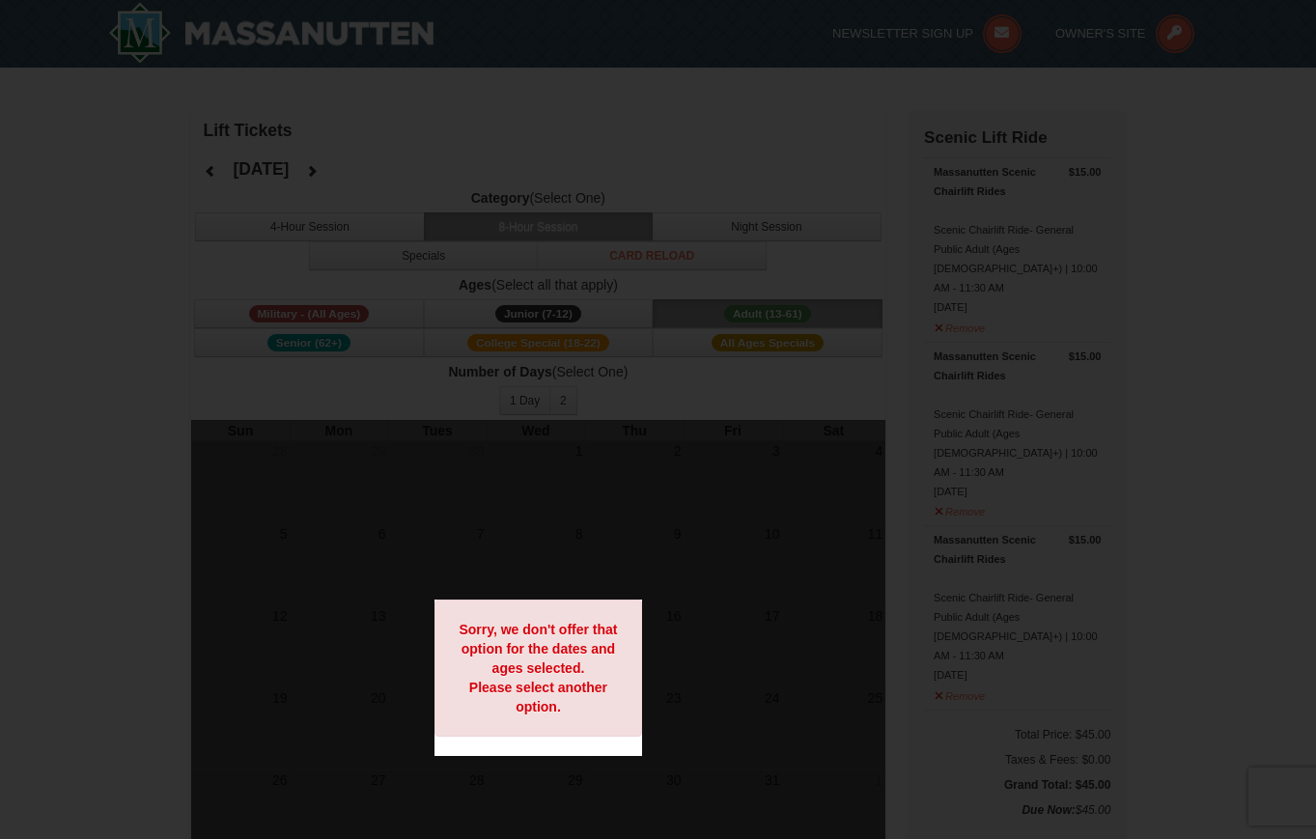
select select "10"
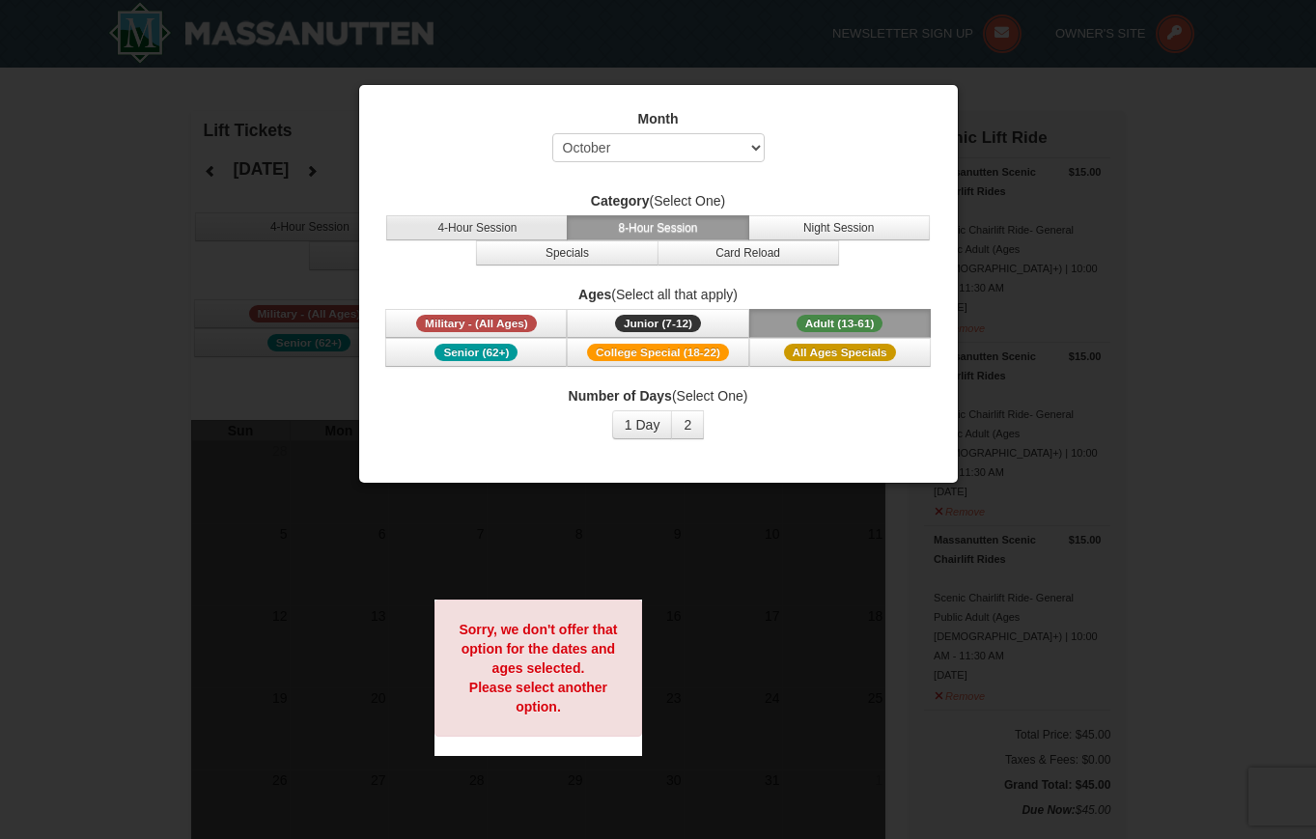
click at [422, 234] on button "4-Hour Session" at bounding box center [476, 227] width 181 height 25
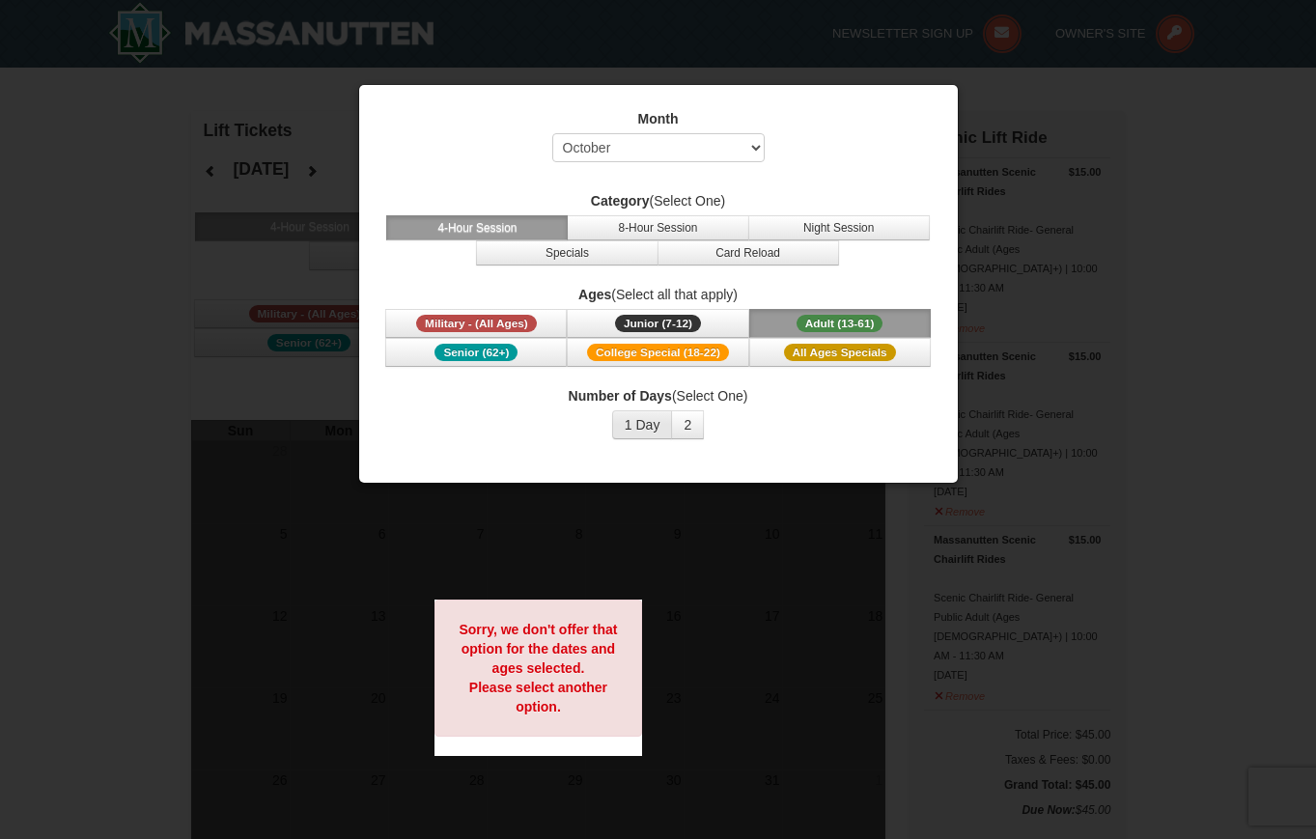
click at [635, 417] on button "1 Day" at bounding box center [642, 424] width 61 height 29
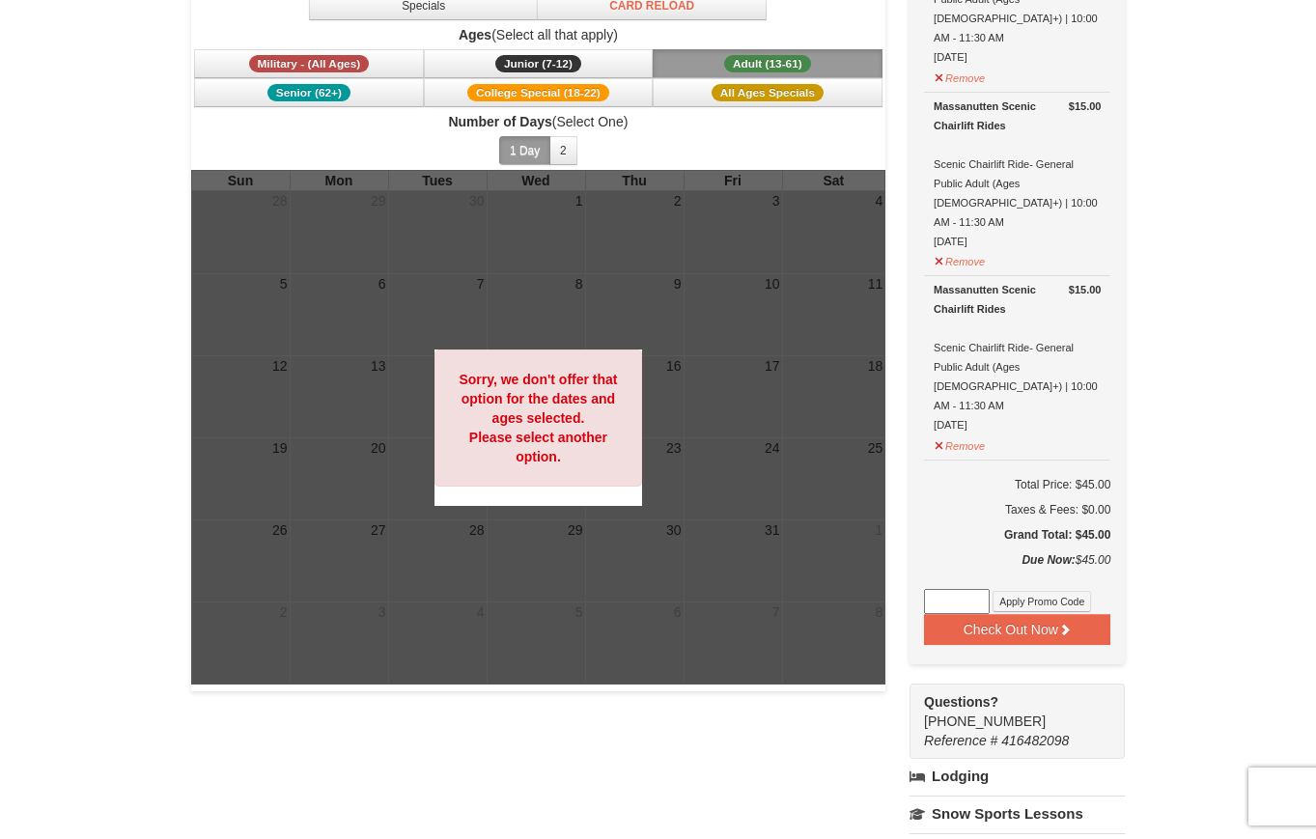
scroll to position [414, 0]
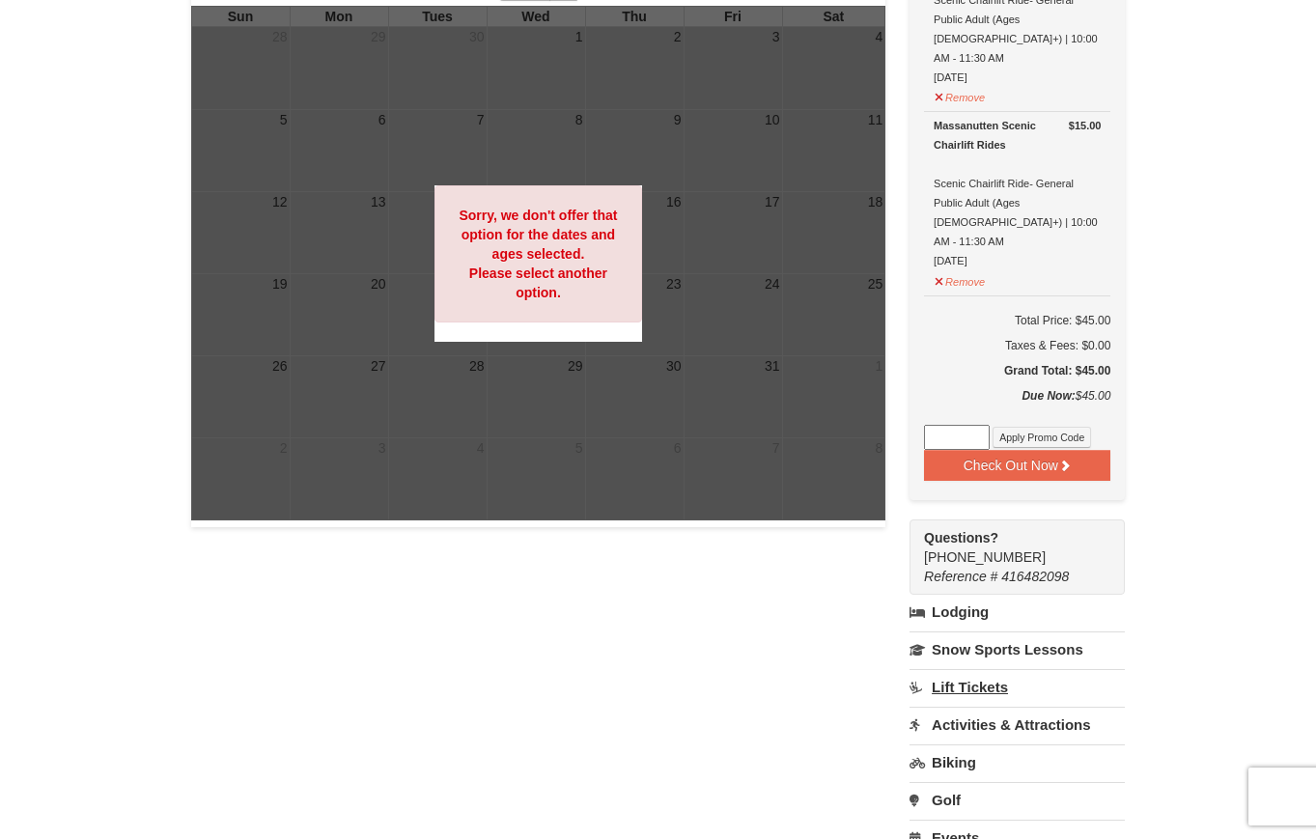
click at [987, 669] on link "Lift Tickets" at bounding box center [1016, 687] width 215 height 36
click at [951, 776] on button "Search" at bounding box center [942, 789] width 66 height 27
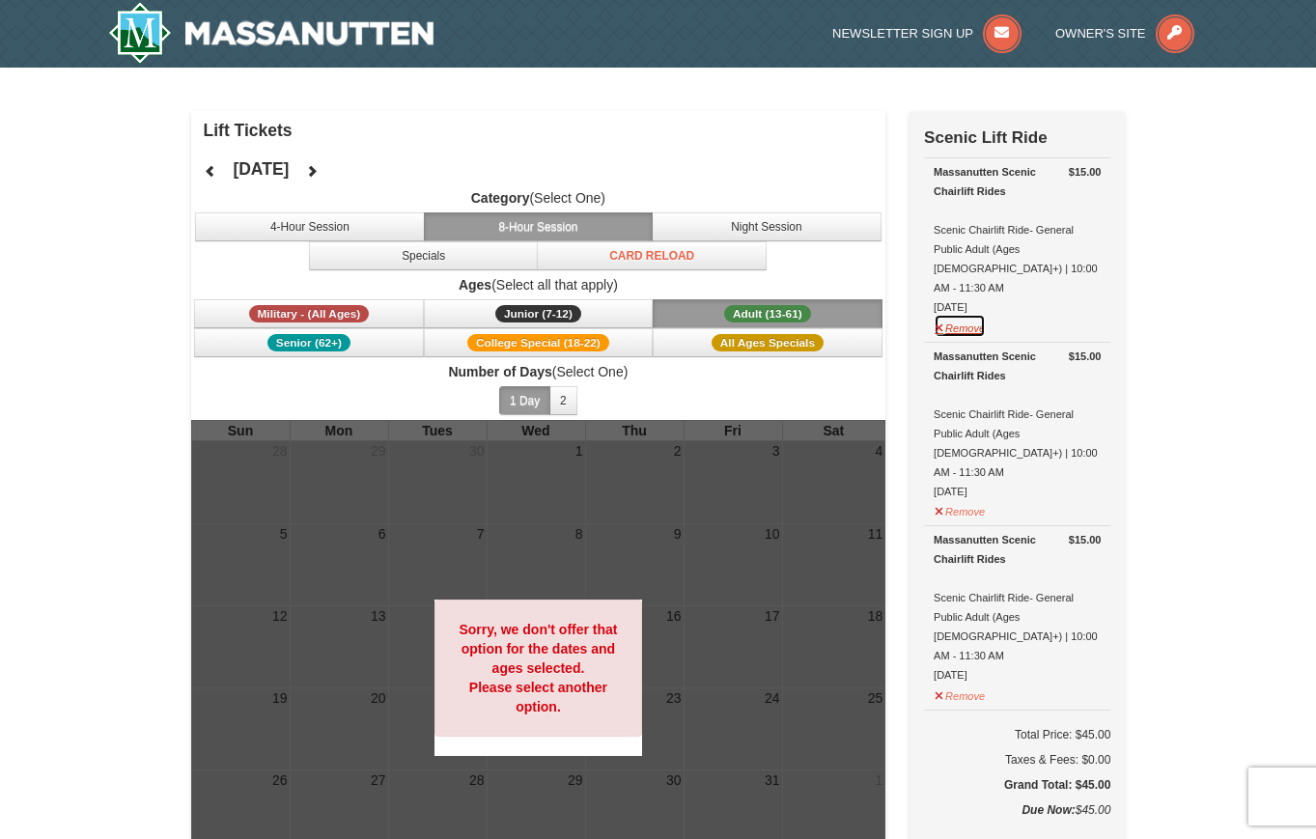
click at [961, 314] on button "Remove" at bounding box center [959, 326] width 52 height 24
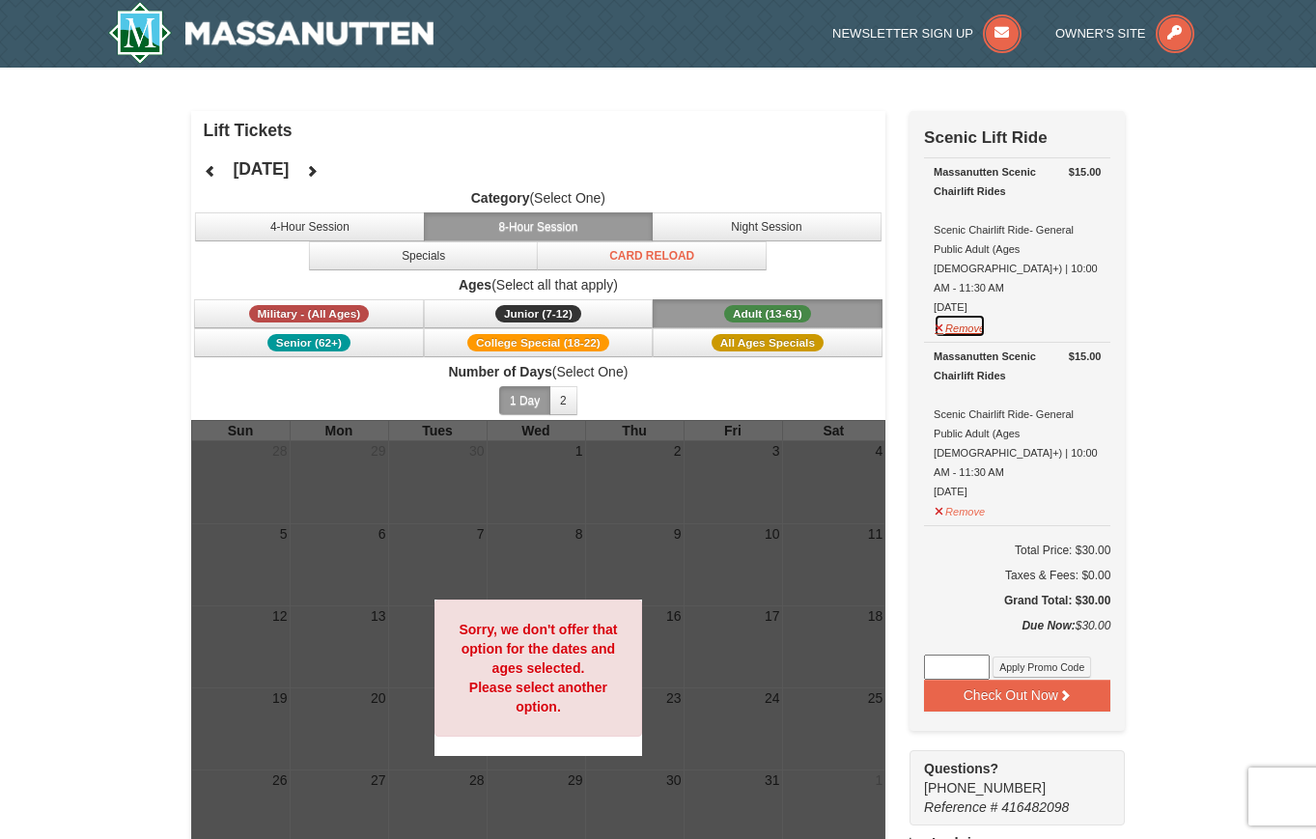
click at [978, 314] on button "Remove" at bounding box center [959, 326] width 52 height 24
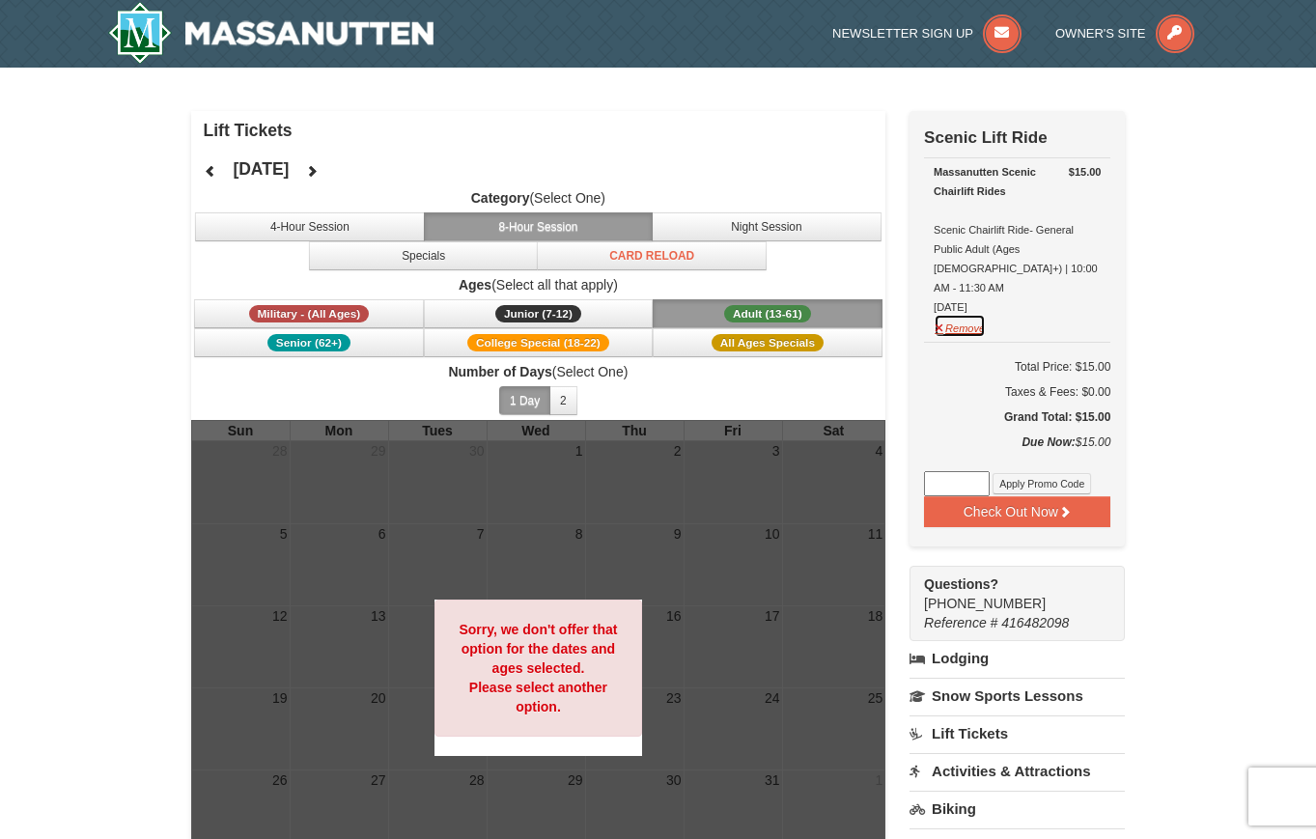
click at [973, 314] on button "Remove" at bounding box center [959, 326] width 52 height 24
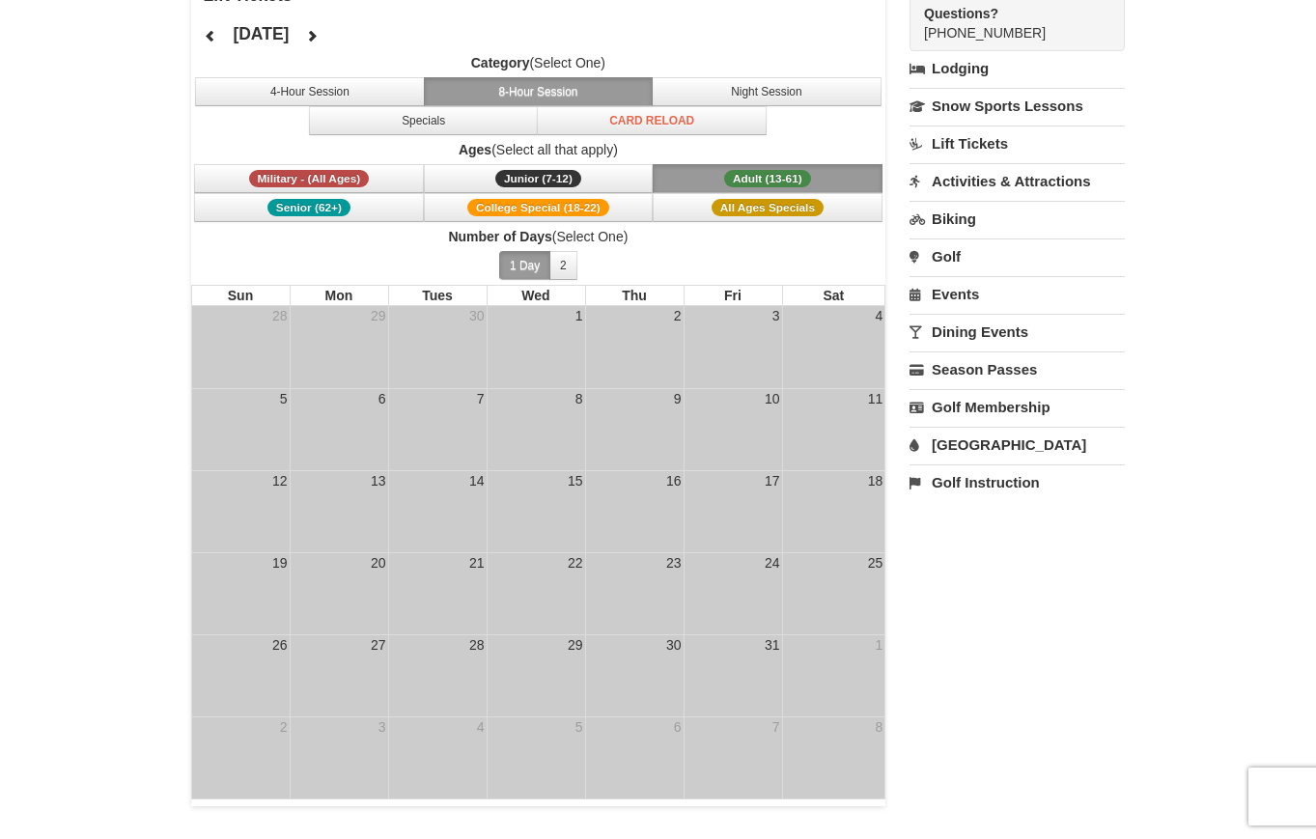
scroll to position [514, 0]
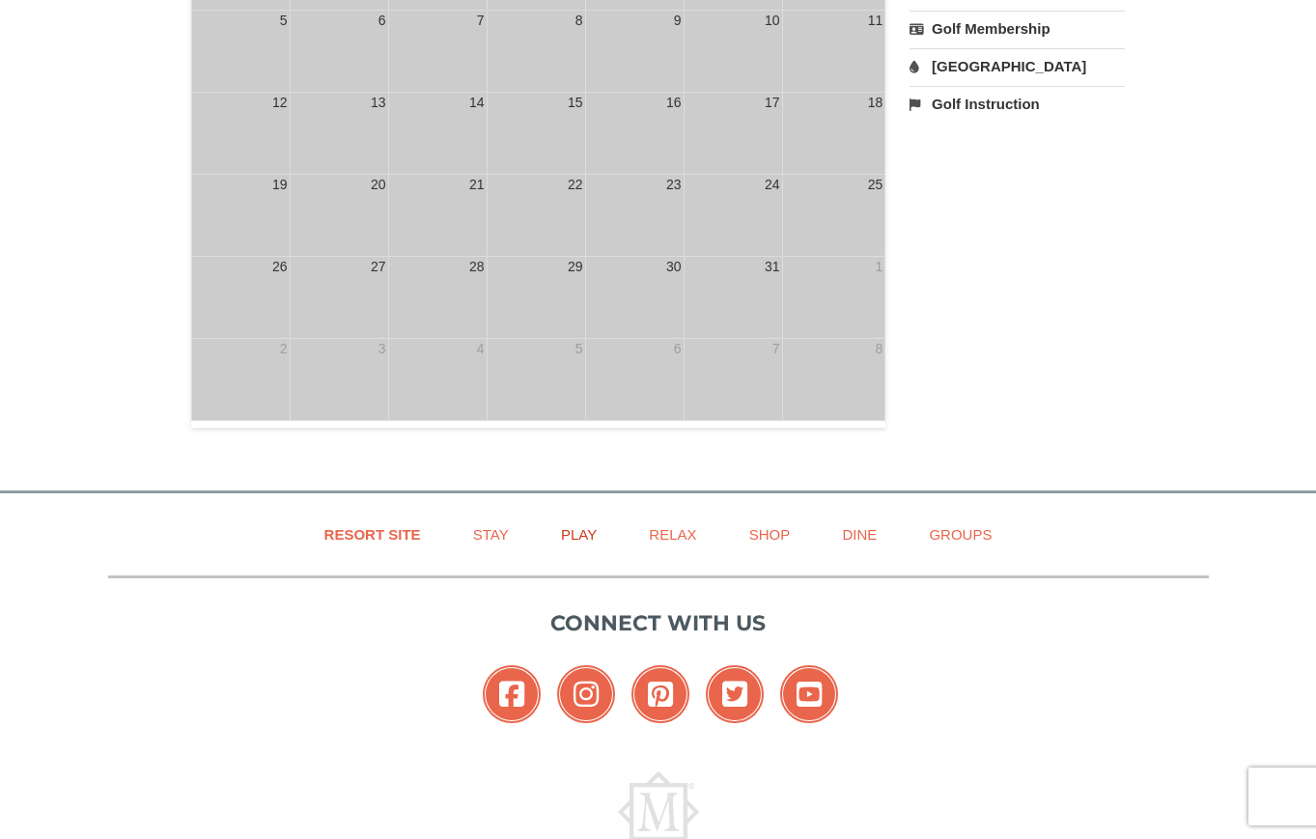
click at [576, 524] on link "Play" at bounding box center [579, 534] width 84 height 43
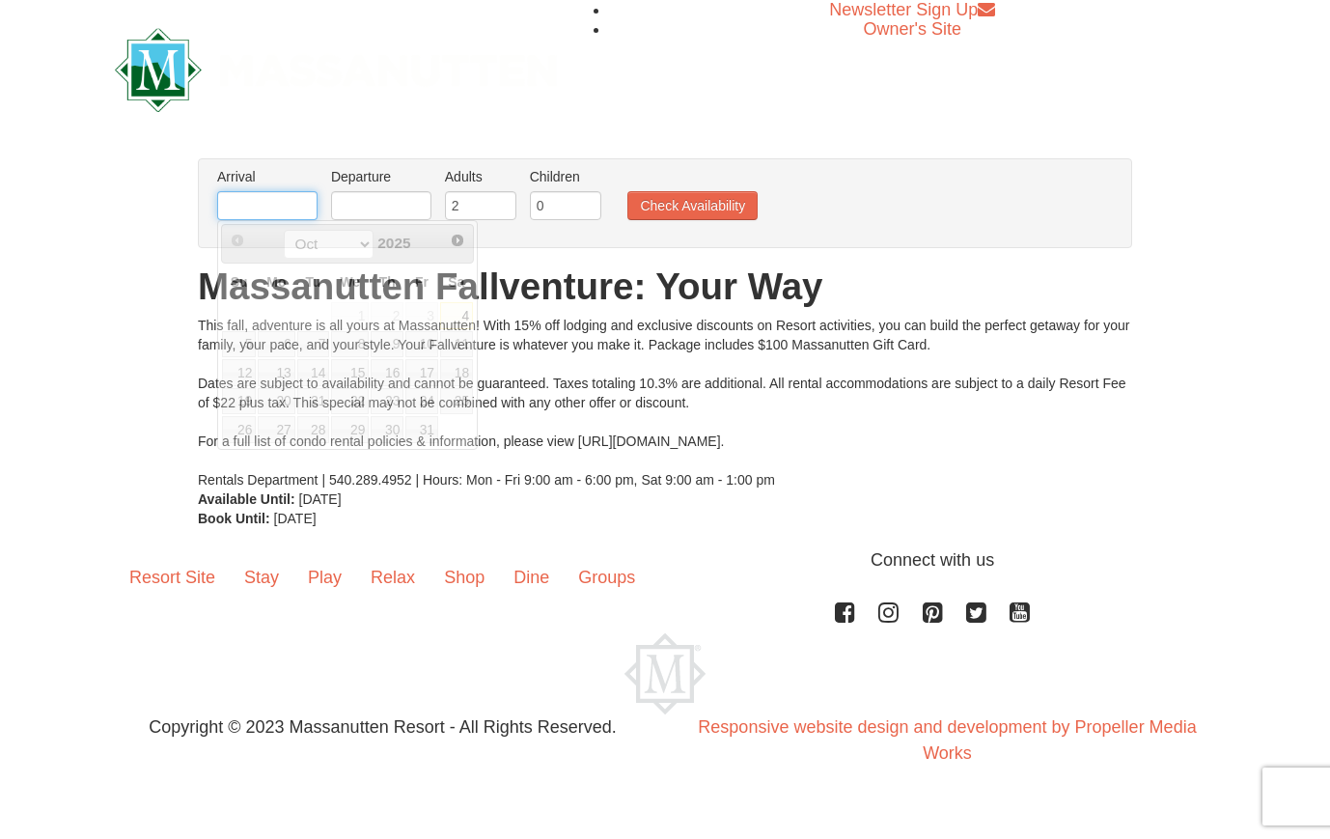
click at [272, 203] on input "text" at bounding box center [267, 205] width 100 height 29
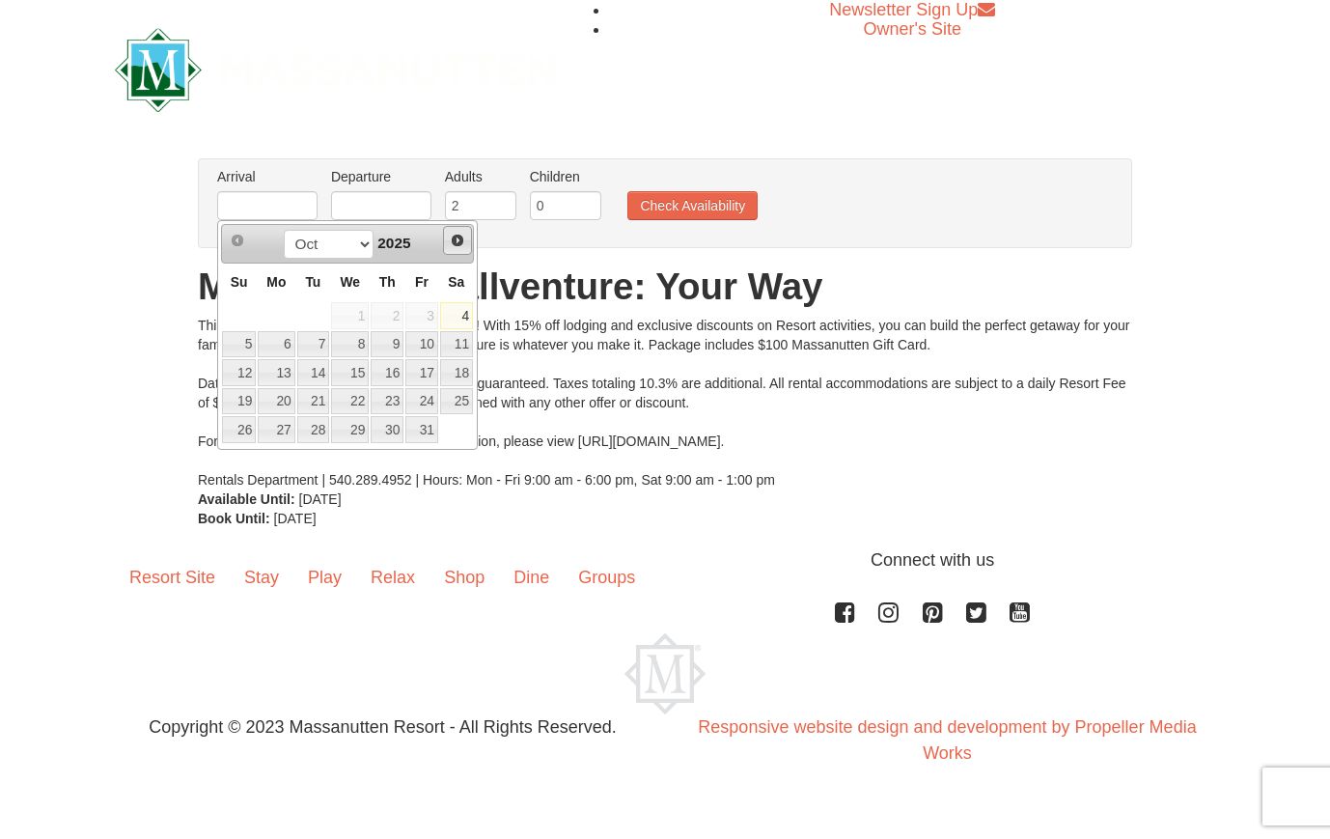
click at [457, 238] on span "Next" at bounding box center [457, 240] width 15 height 15
click at [327, 427] on link "25" at bounding box center [313, 429] width 33 height 27
type input "11/25/2025"
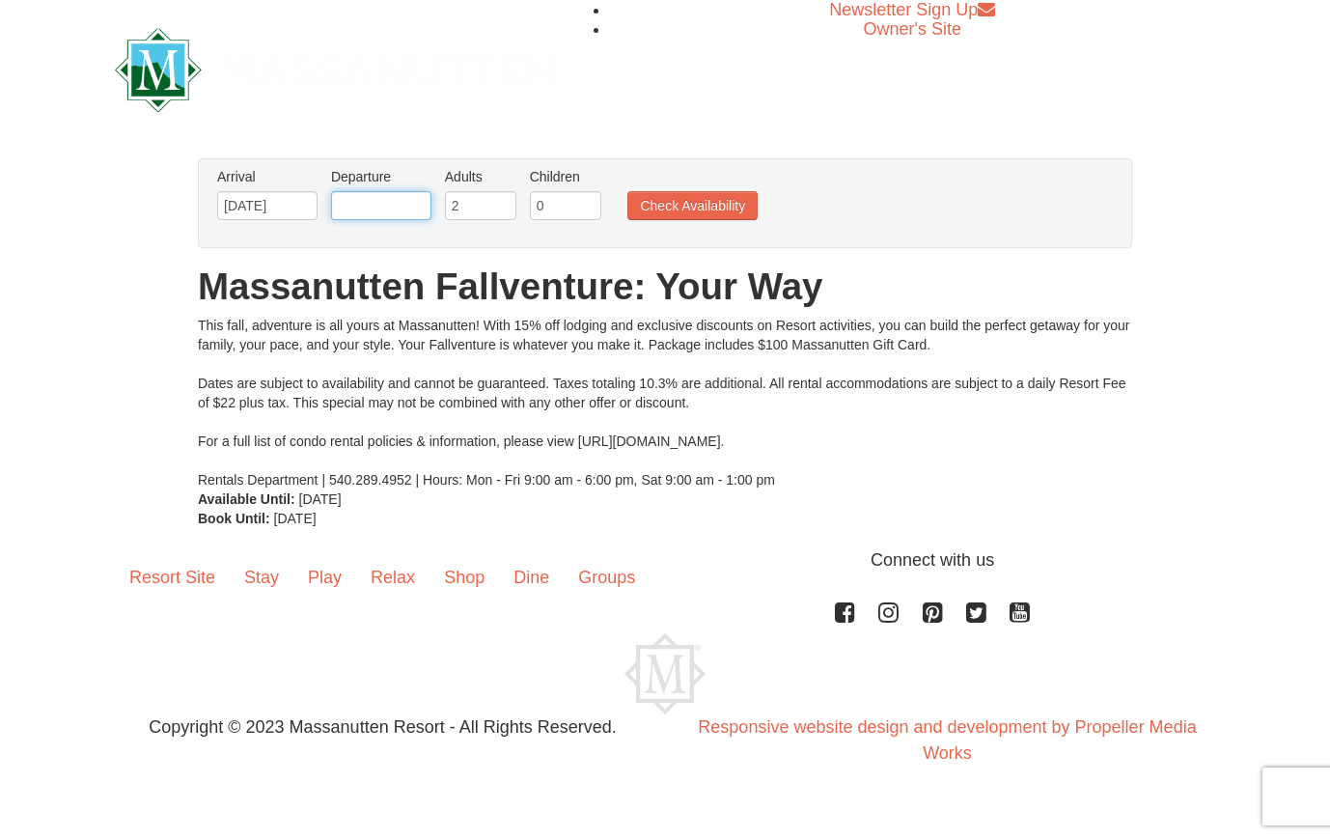
click at [402, 203] on input "text" at bounding box center [381, 205] width 100 height 29
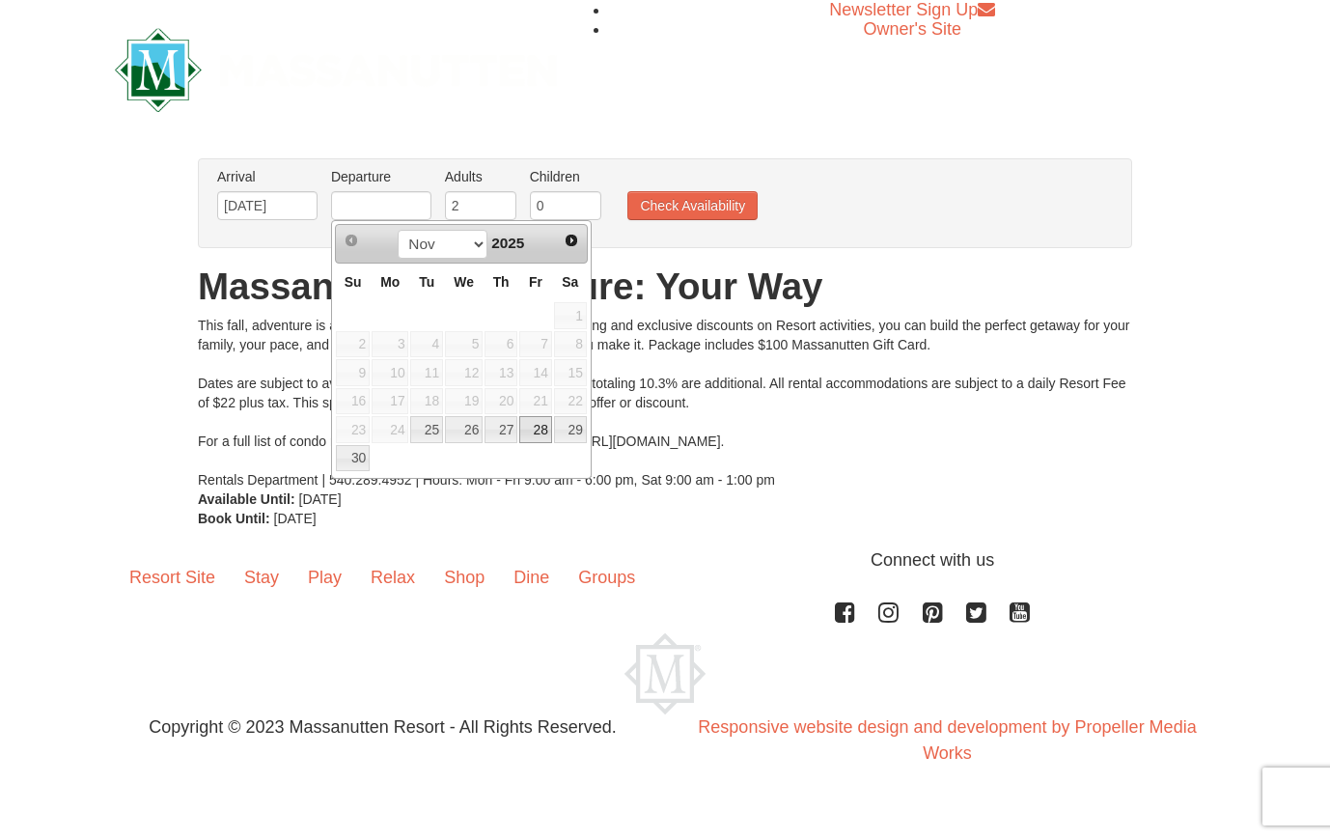
click at [546, 432] on link "28" at bounding box center [535, 429] width 33 height 27
type input "11/28/2025"
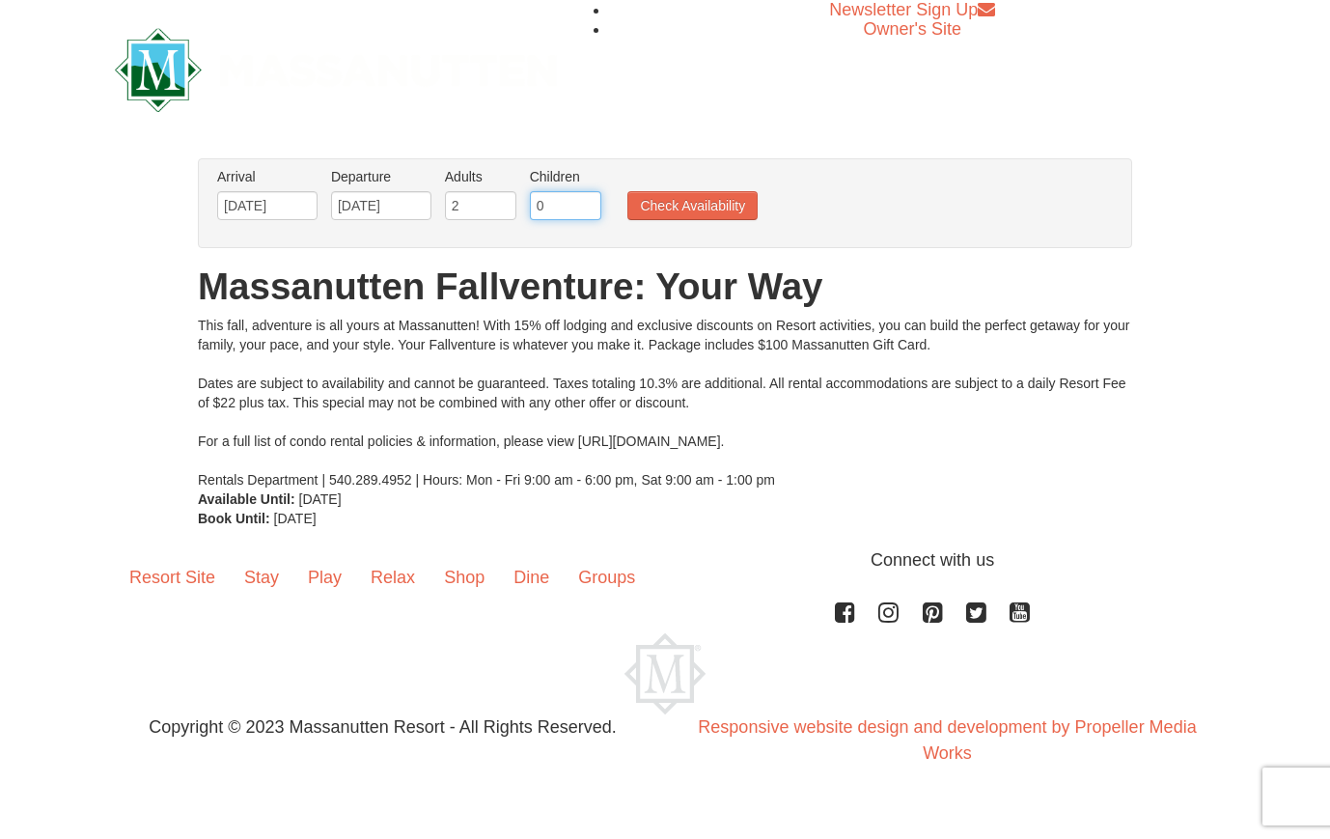
click at [586, 209] on input "0" at bounding box center [565, 205] width 71 height 29
click at [588, 204] on input "1" at bounding box center [565, 205] width 71 height 29
click at [588, 204] on input "2" at bounding box center [565, 205] width 71 height 29
type input "3"
click at [588, 204] on input "3" at bounding box center [565, 205] width 71 height 29
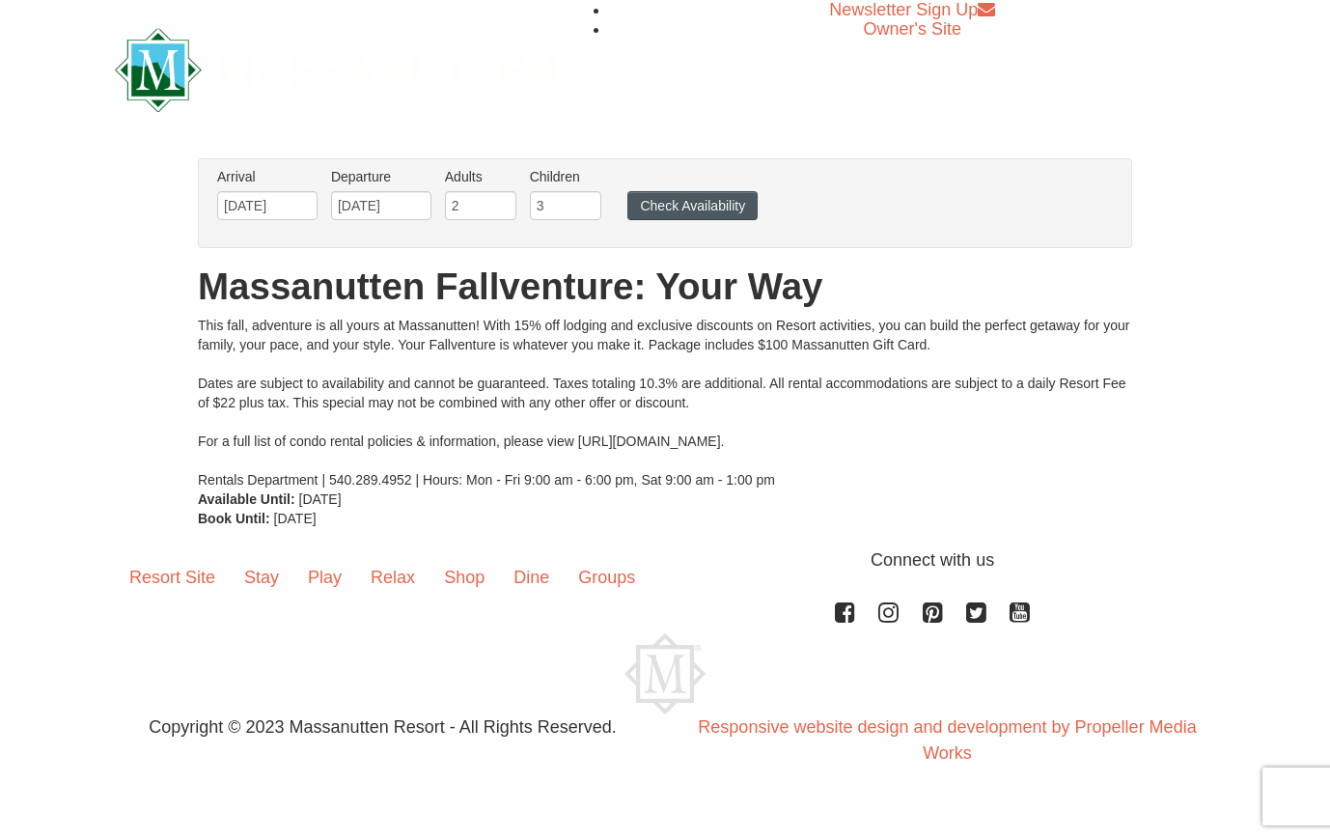
click at [660, 204] on button "Check Availability" at bounding box center [692, 205] width 130 height 29
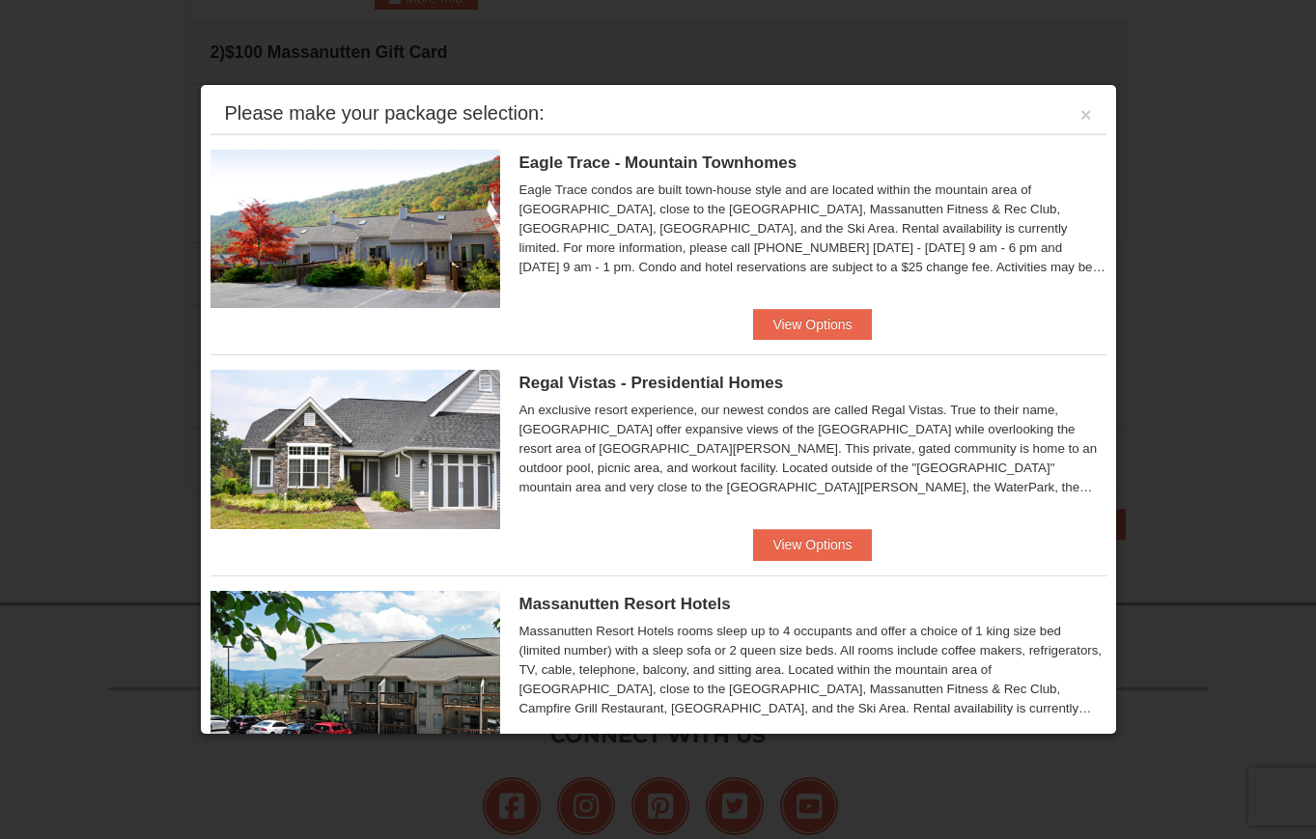
scroll to position [446, 0]
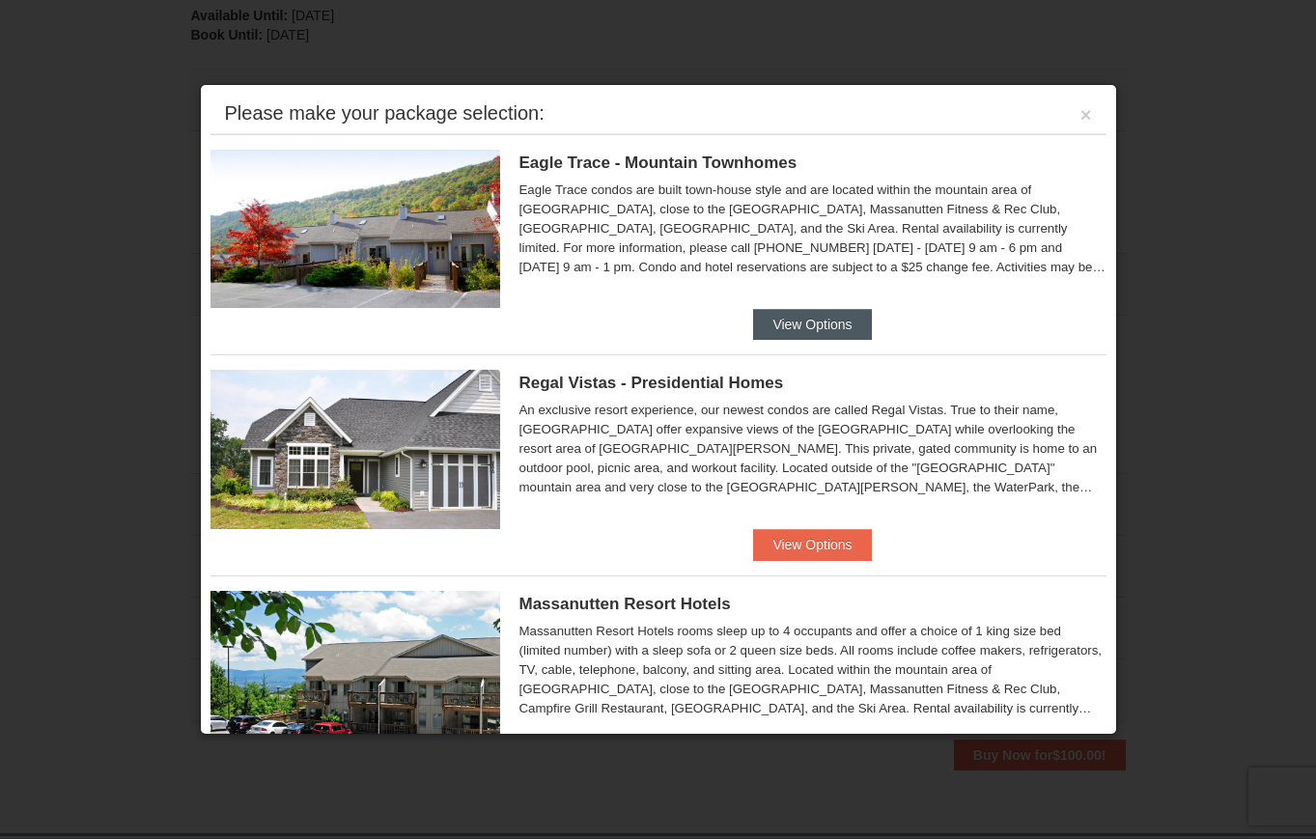
click at [817, 330] on button "View Options" at bounding box center [812, 324] width 118 height 31
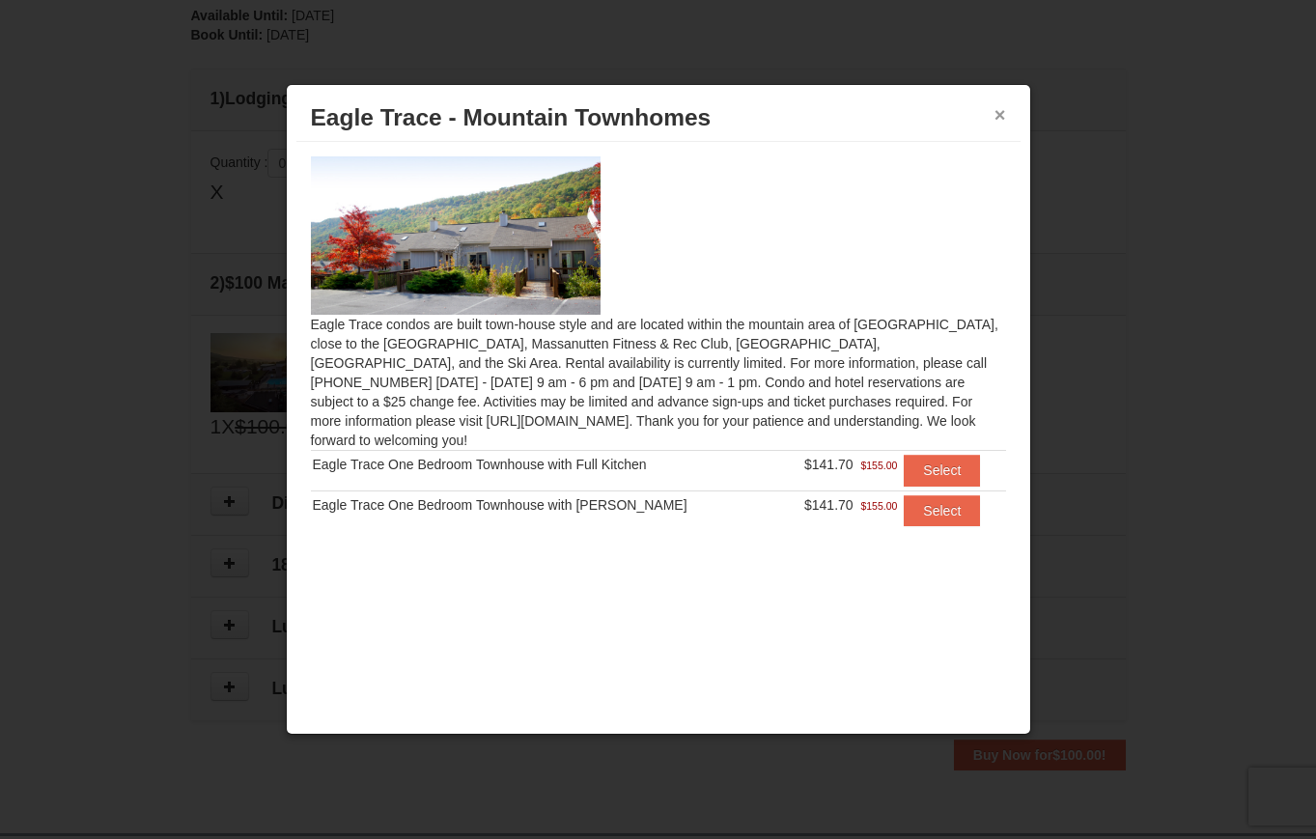
click at [1002, 119] on button "×" at bounding box center [1000, 114] width 12 height 19
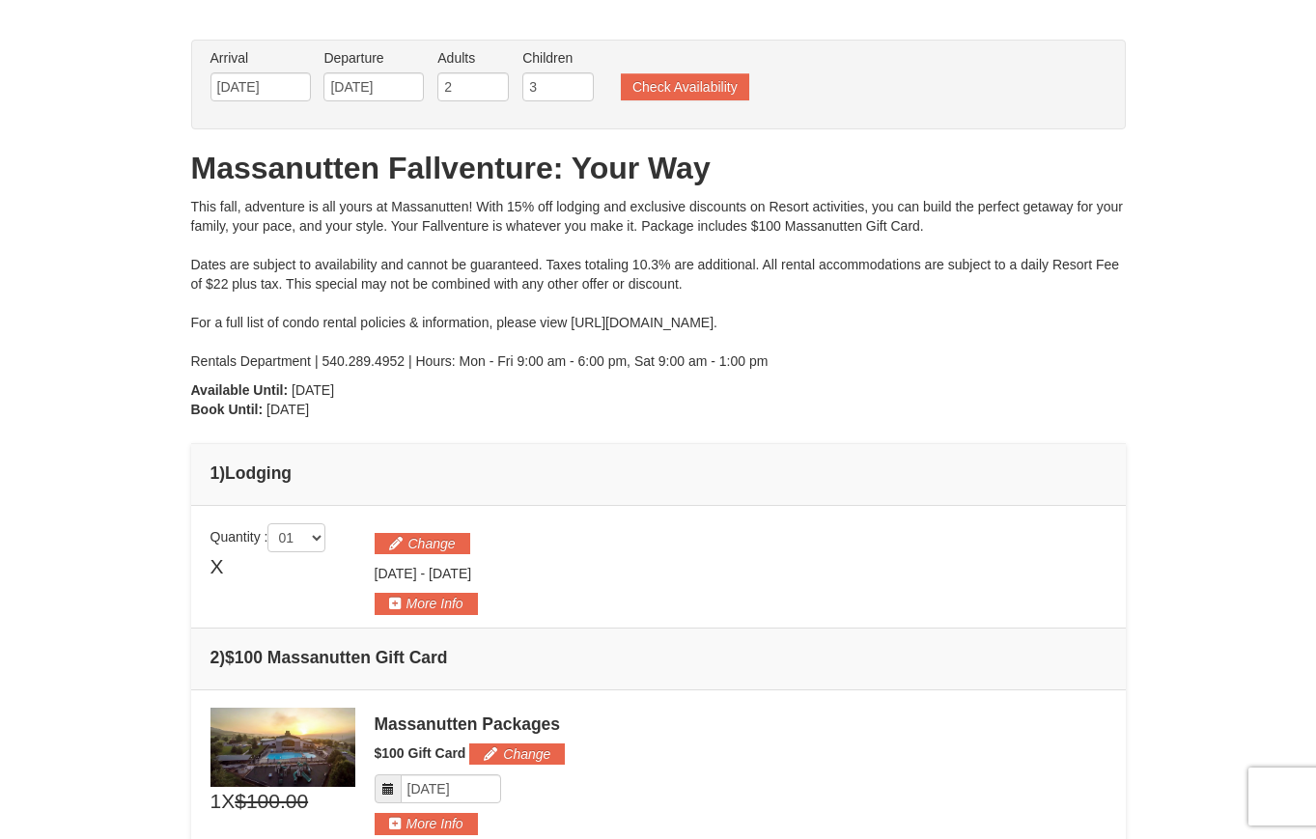
scroll to position [79, 0]
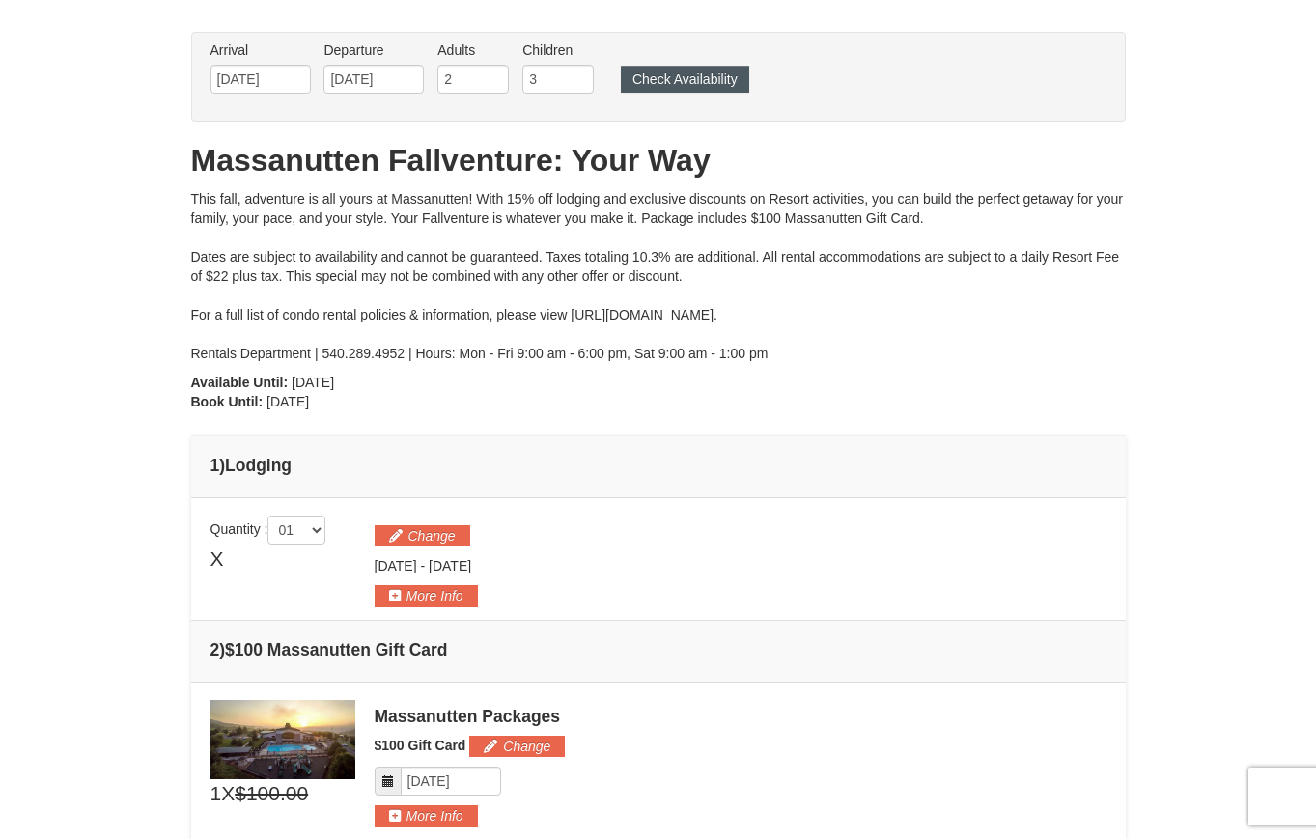
click at [674, 74] on button "Check Availability" at bounding box center [685, 79] width 128 height 27
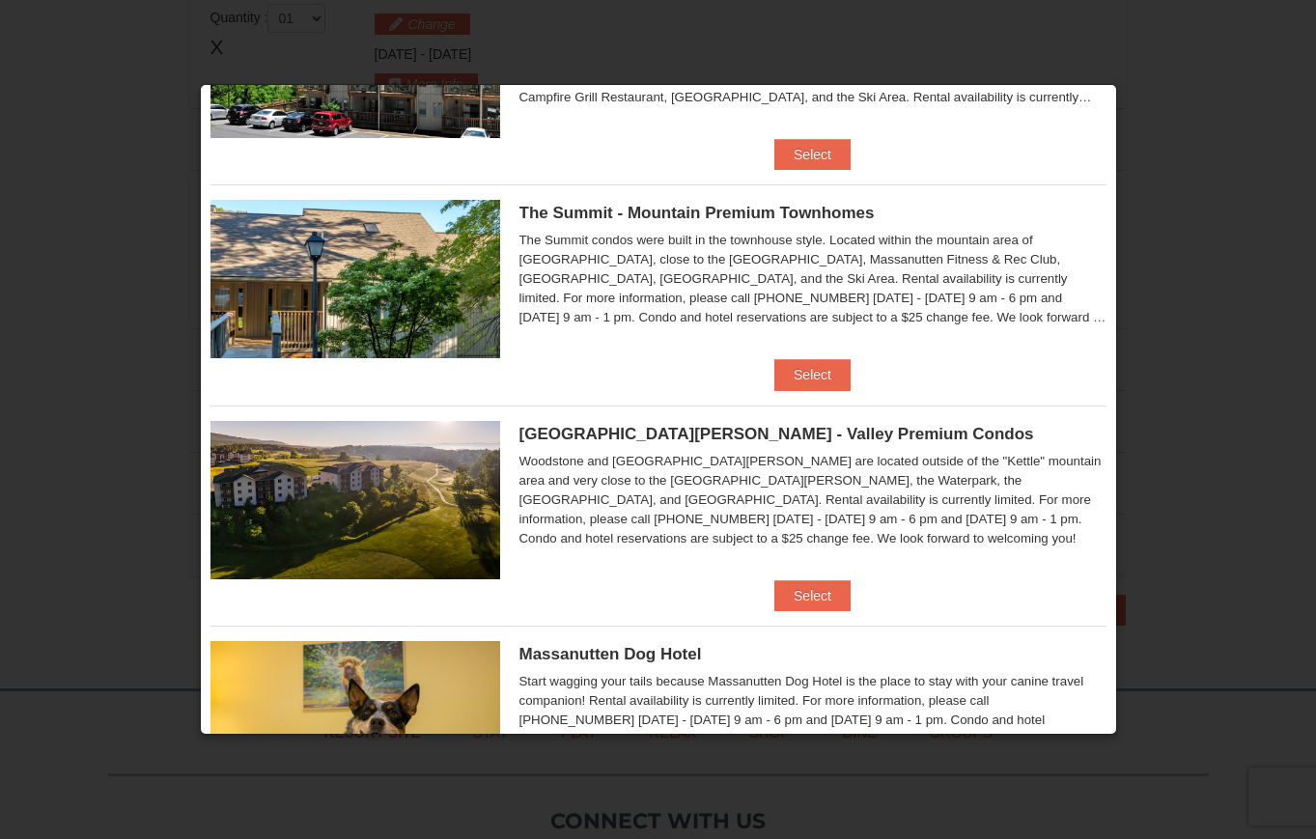
scroll to position [748, 0]
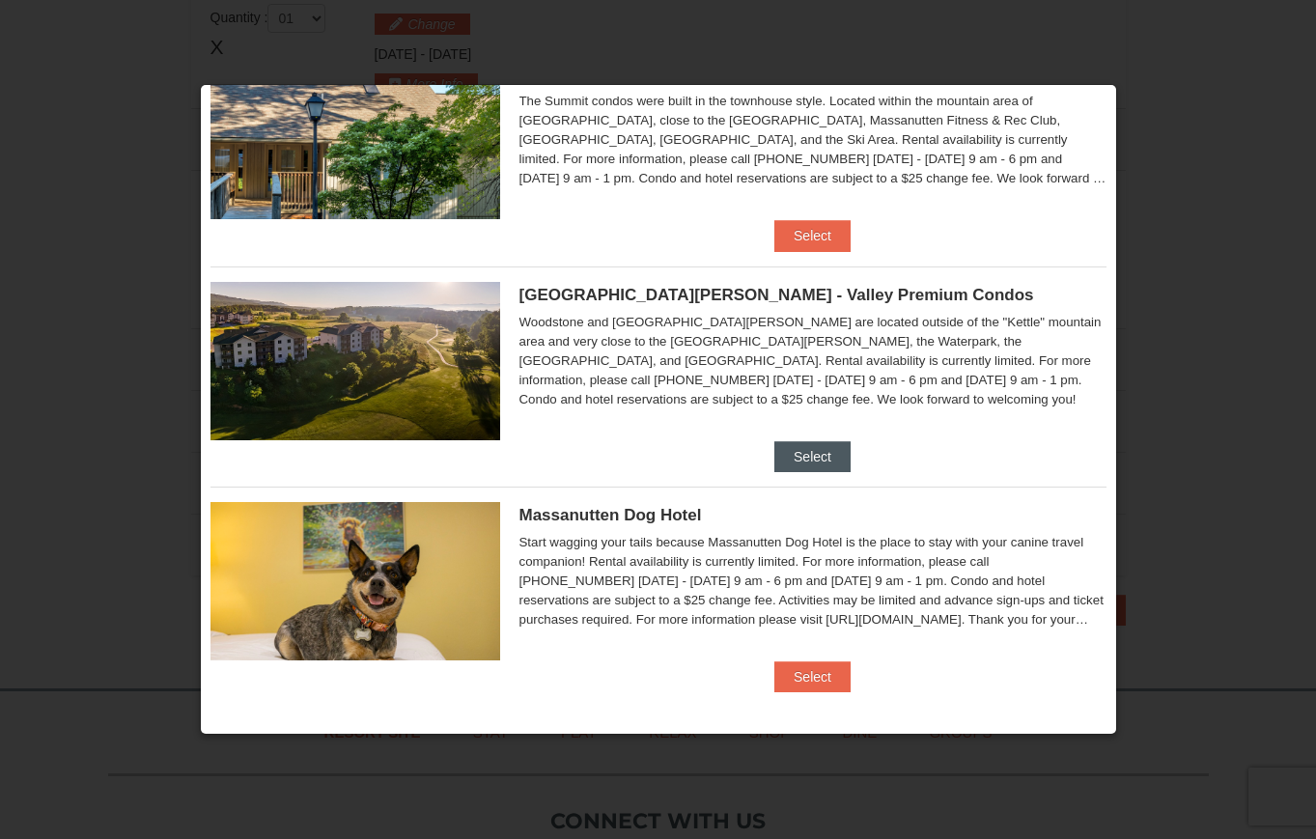
click at [790, 449] on button "Select" at bounding box center [812, 456] width 76 height 31
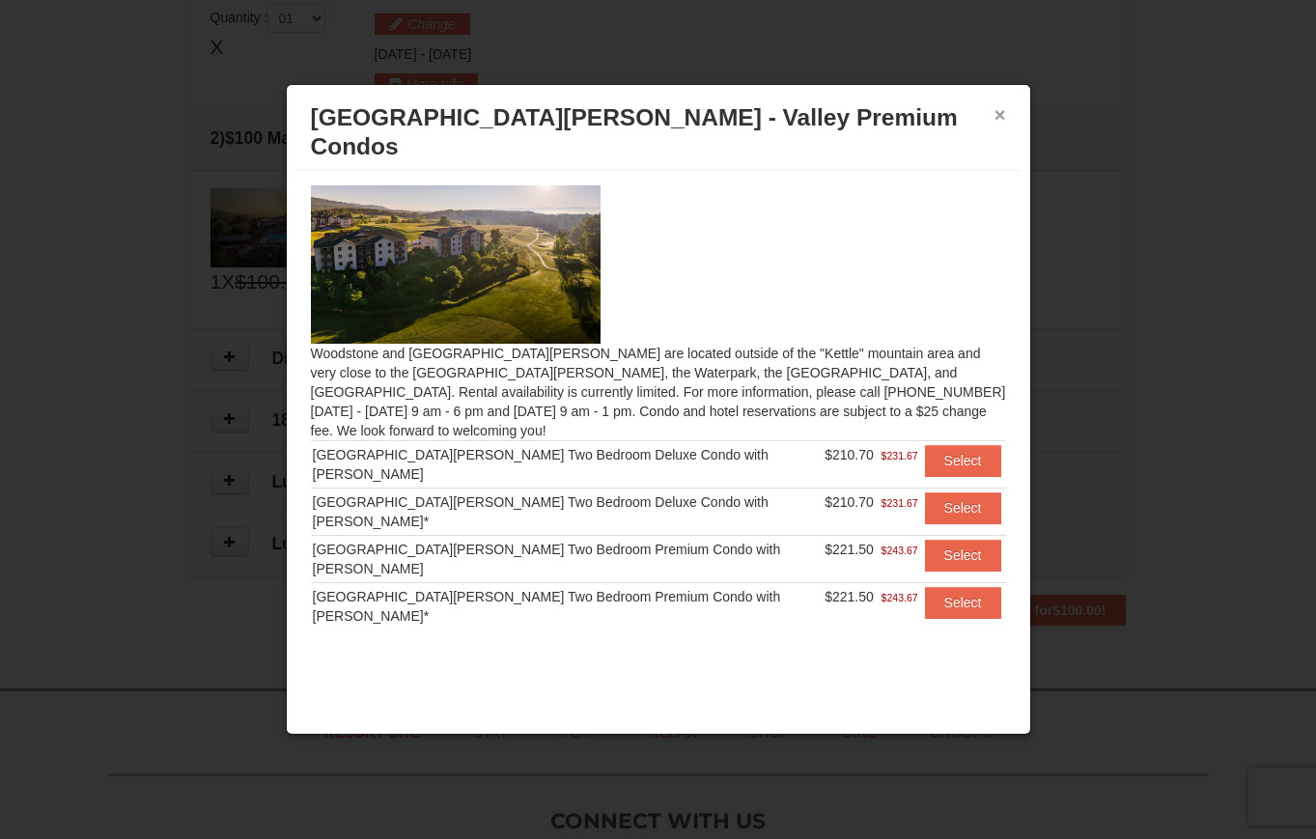
click at [1002, 117] on button "×" at bounding box center [1000, 114] width 12 height 19
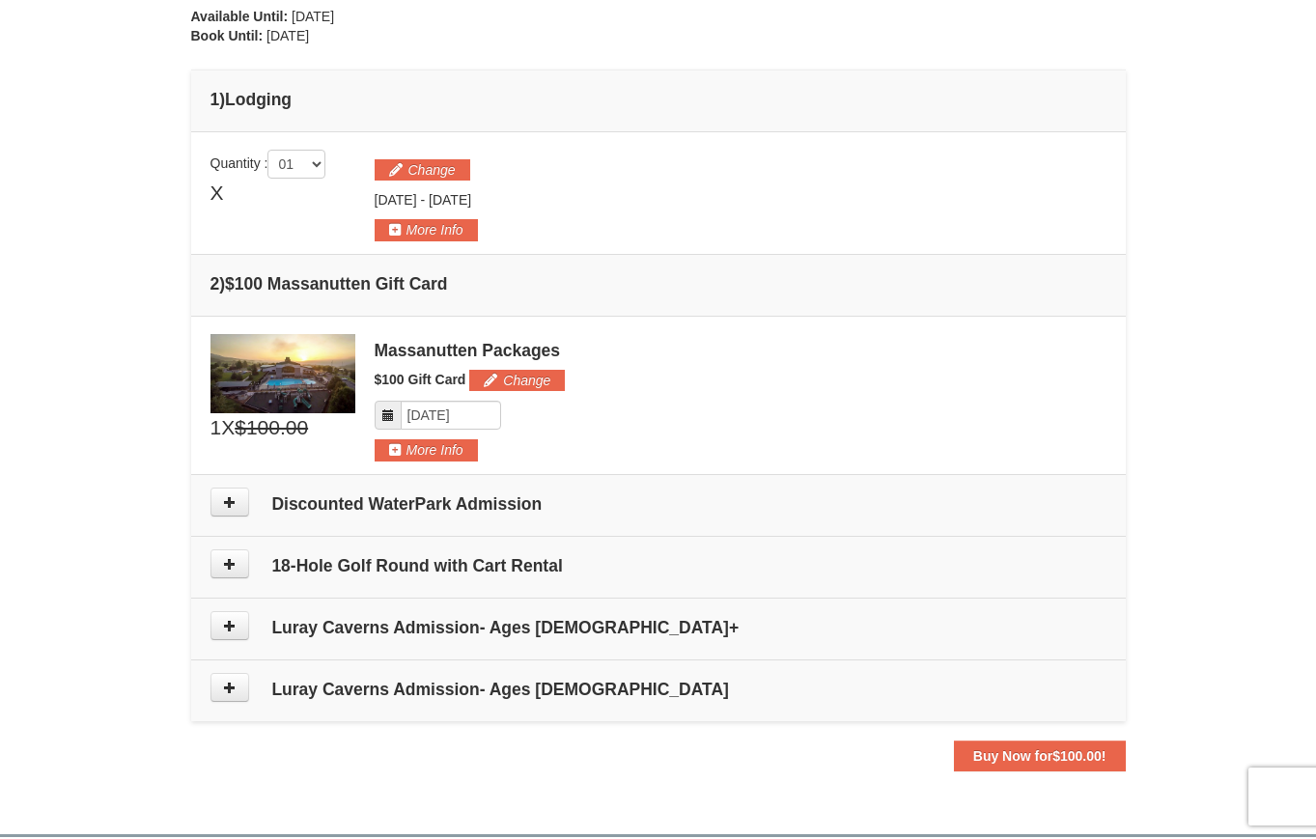
scroll to position [114, 0]
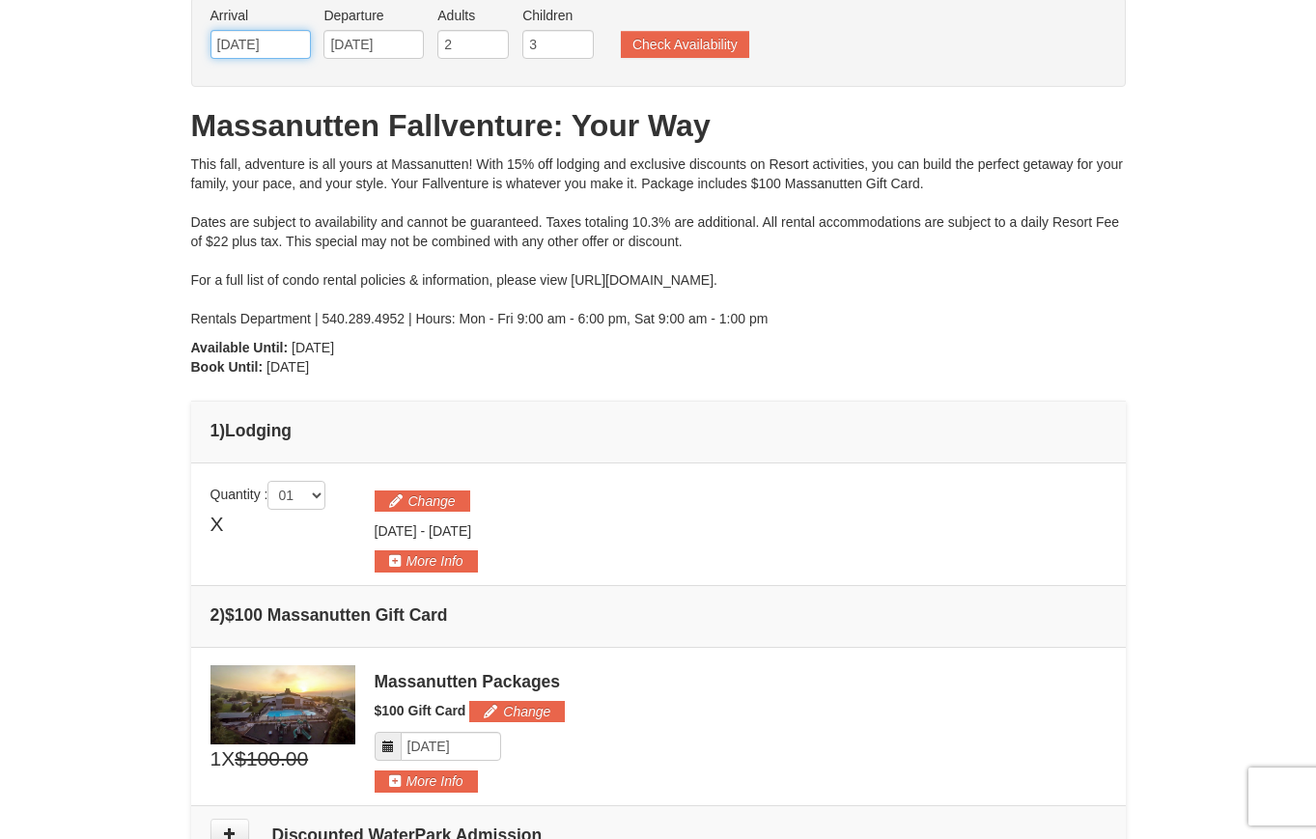
click at [264, 44] on input "[DATE]" at bounding box center [260, 44] width 100 height 29
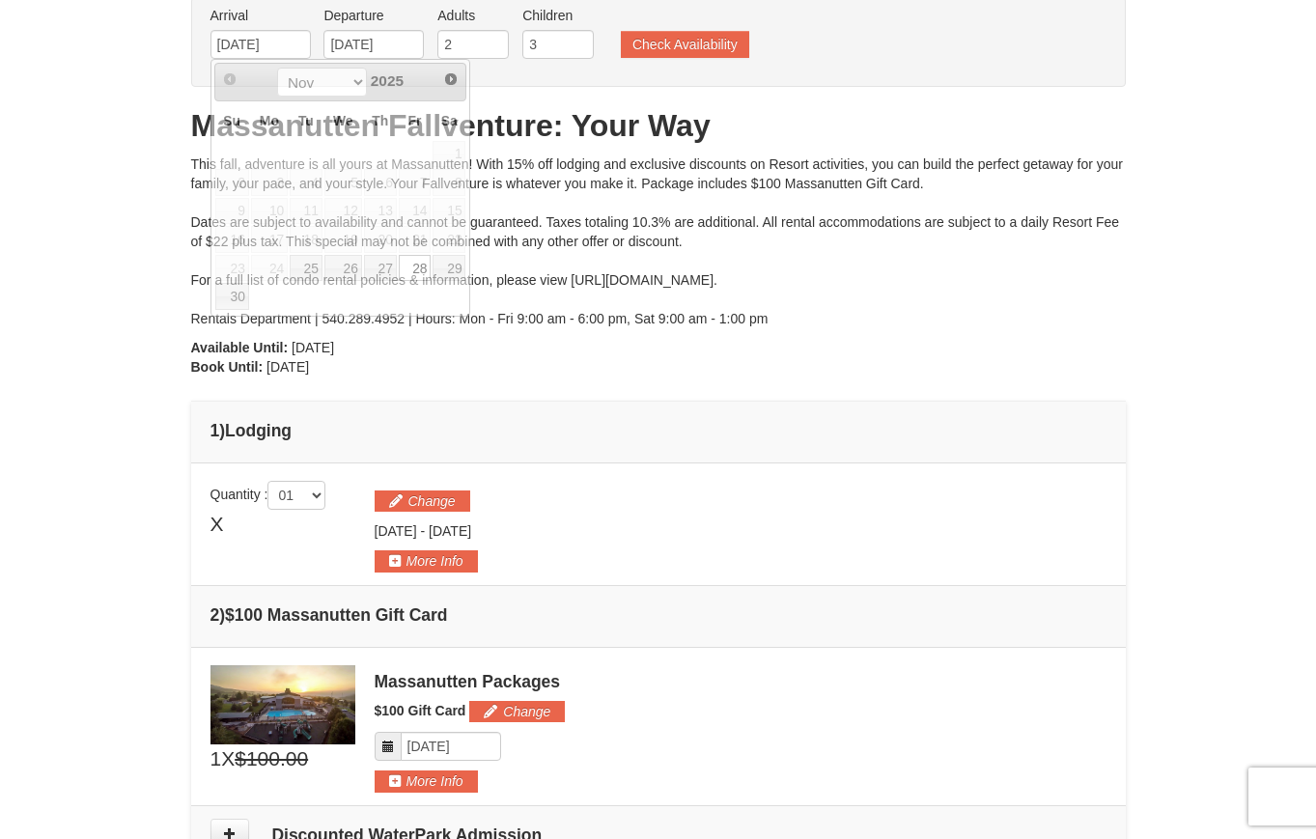
click at [1024, 337] on div "From: To: Adults: 2 Children: 3 Change Arrival Please format dates MM/DD/YYYY P…" at bounding box center [658, 549] width 934 height 1105
